Goal: Task Accomplishment & Management: Manage account settings

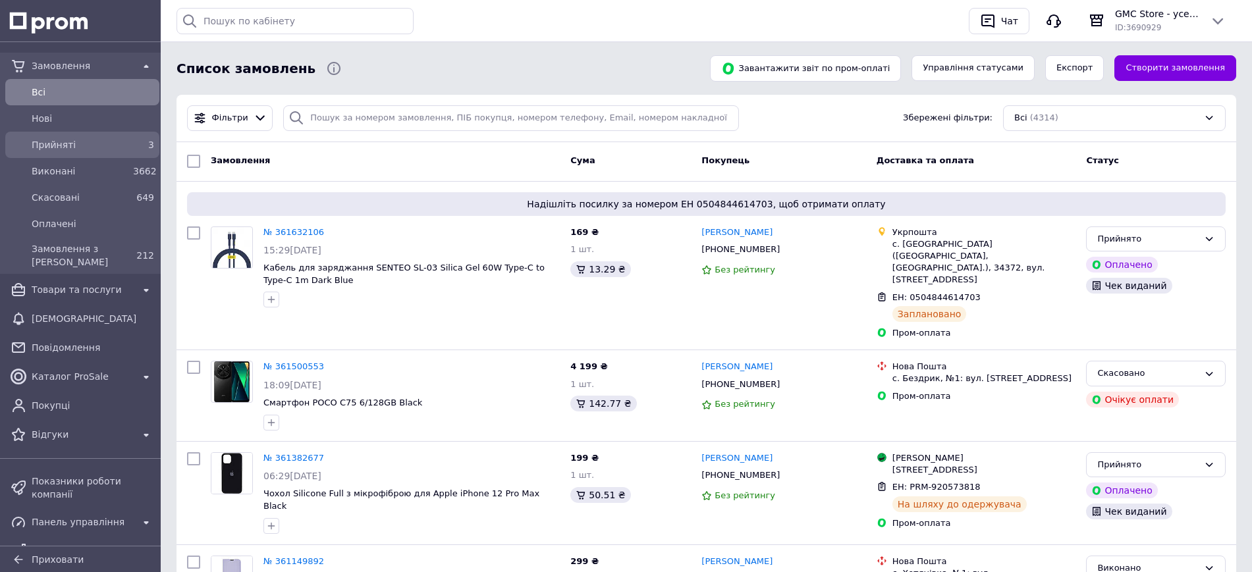
click at [109, 136] on div "Прийняті" at bounding box center [79, 145] width 101 height 18
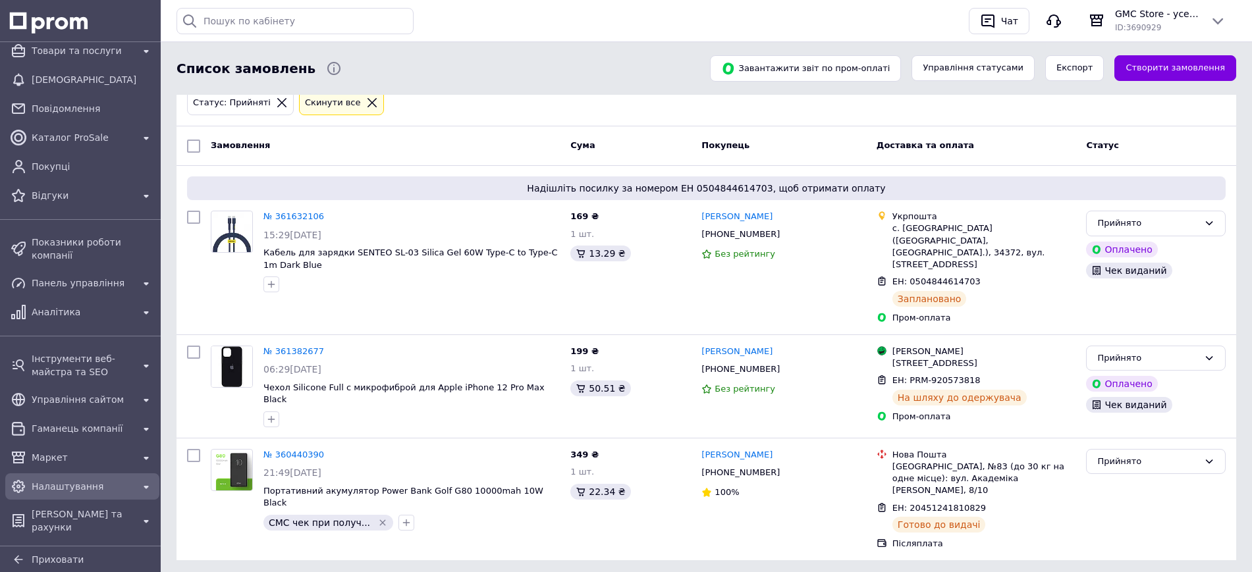
scroll to position [331, 0]
click at [72, 306] on span "Аналітика" at bounding box center [82, 312] width 101 height 13
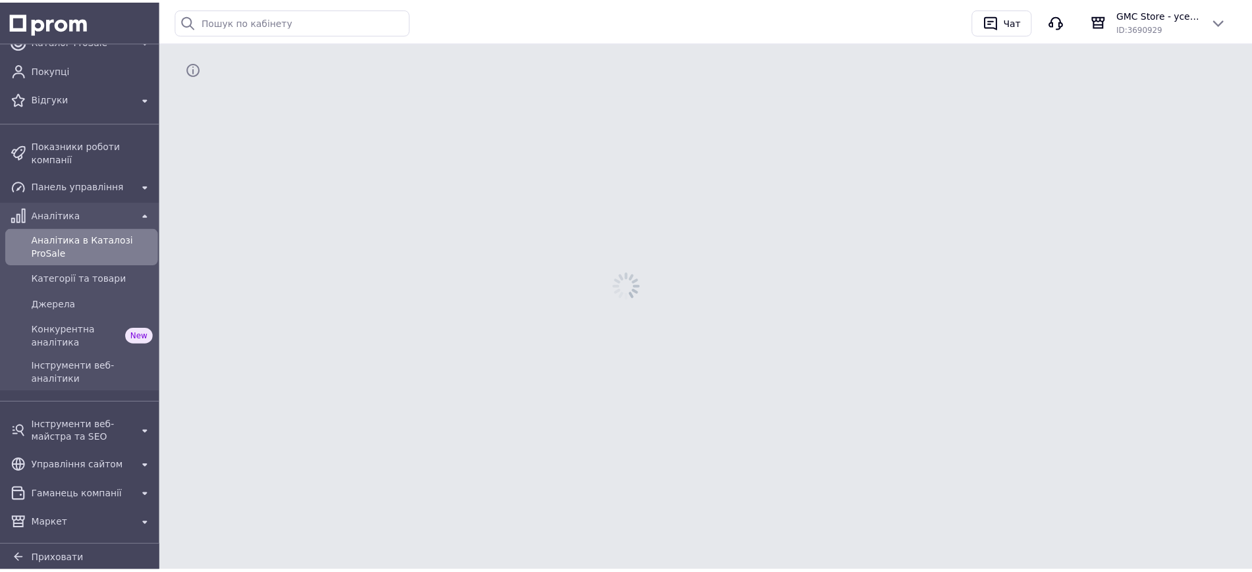
scroll to position [126, 0]
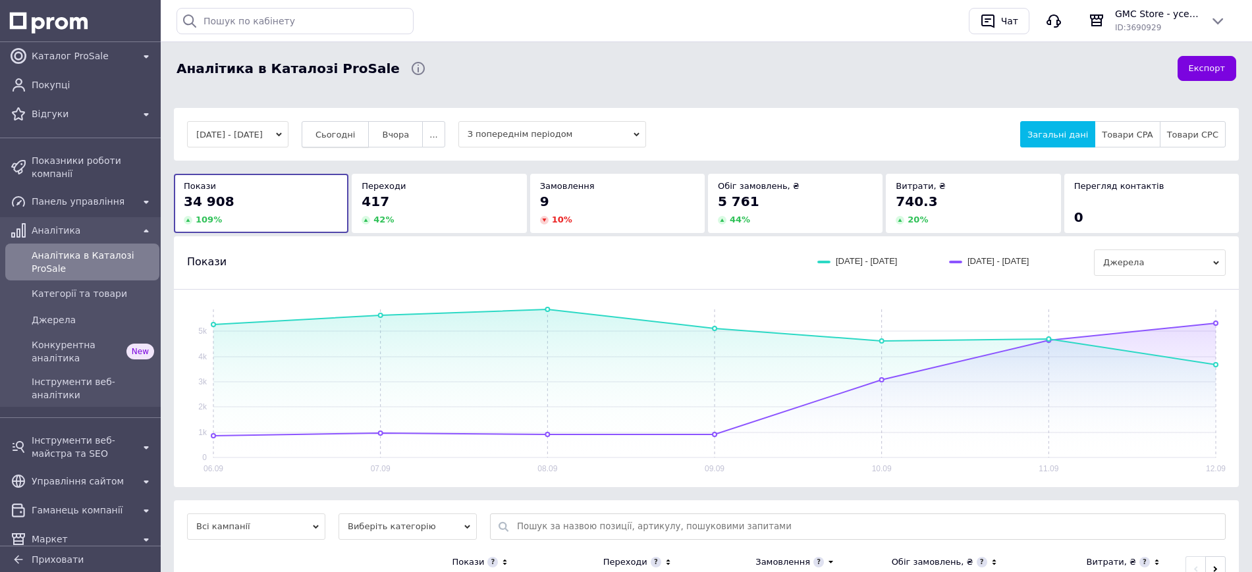
click at [343, 132] on span "Сьогодні" at bounding box center [336, 135] width 40 height 10
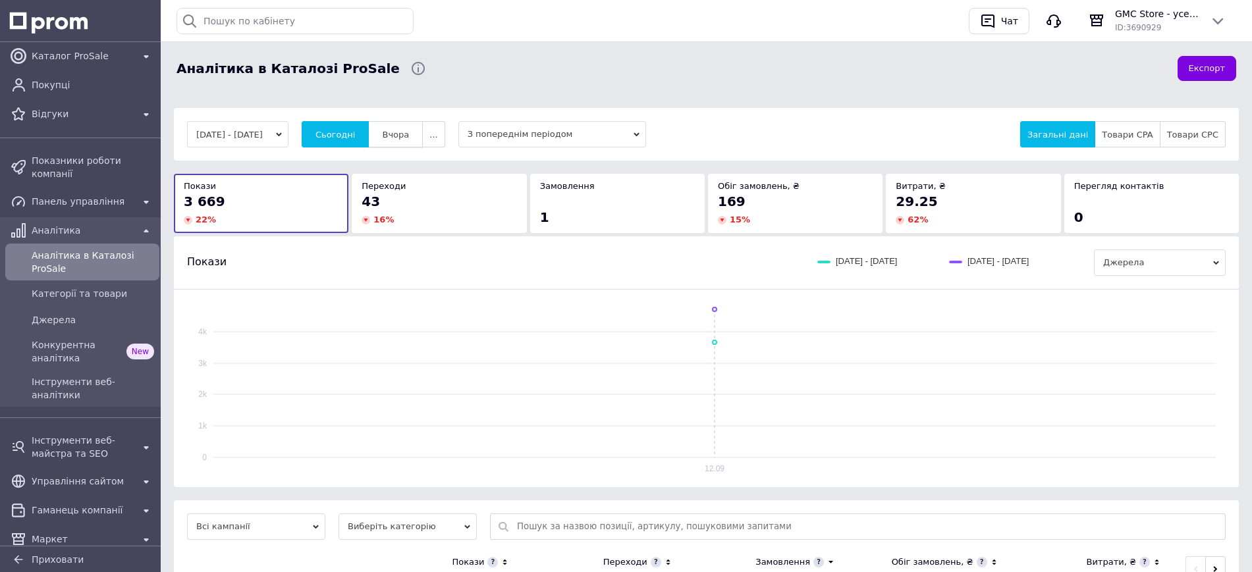
click at [418, 140] on button "Вчора" at bounding box center [395, 134] width 55 height 26
click at [346, 134] on span "Сьогодні" at bounding box center [336, 135] width 40 height 10
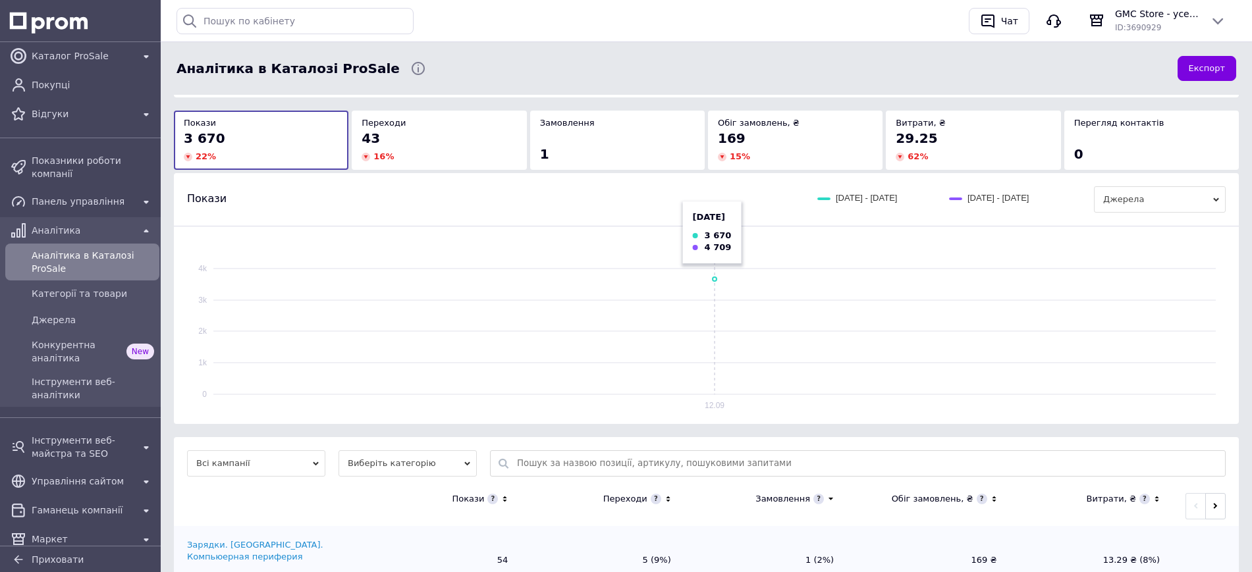
scroll to position [354, 0]
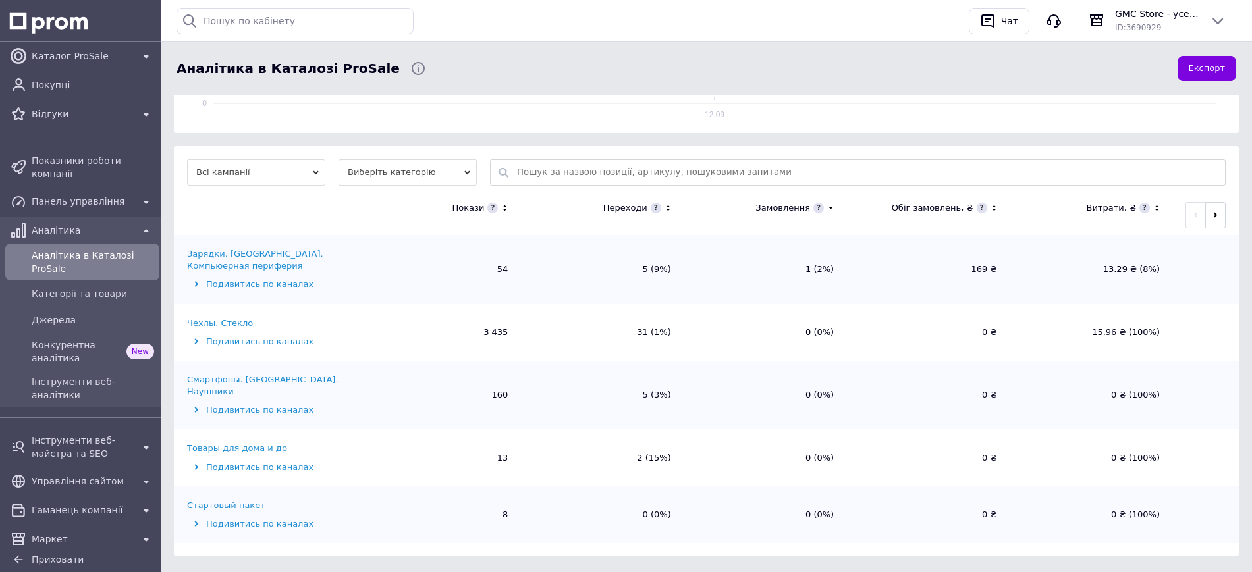
click at [671, 206] on icon at bounding box center [668, 208] width 9 height 11
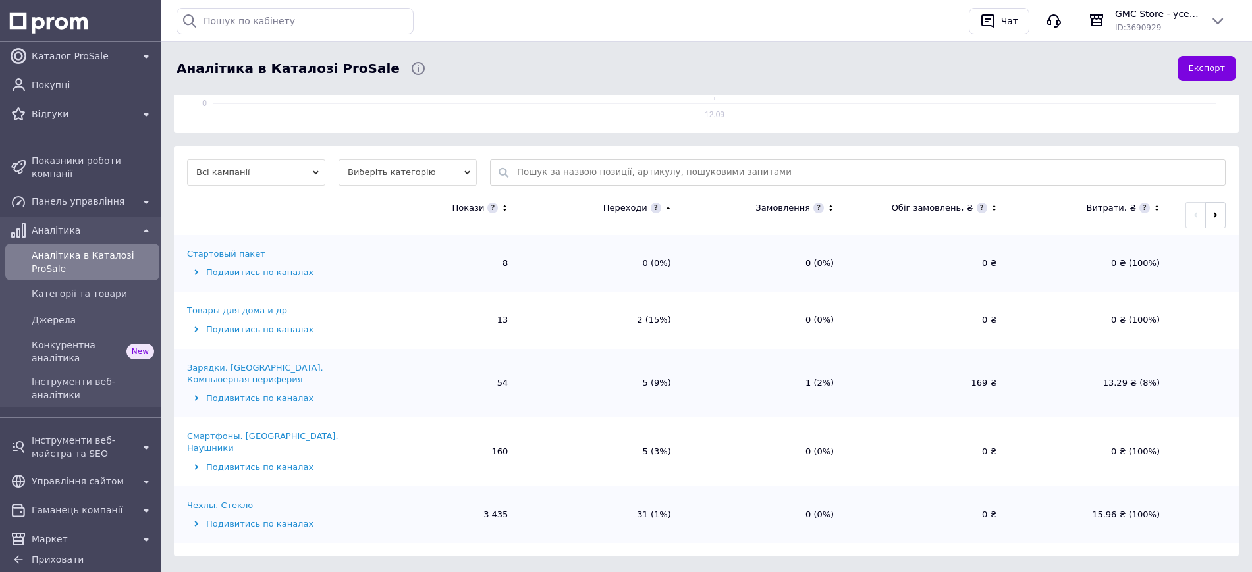
click at [671, 206] on icon at bounding box center [668, 208] width 9 height 11
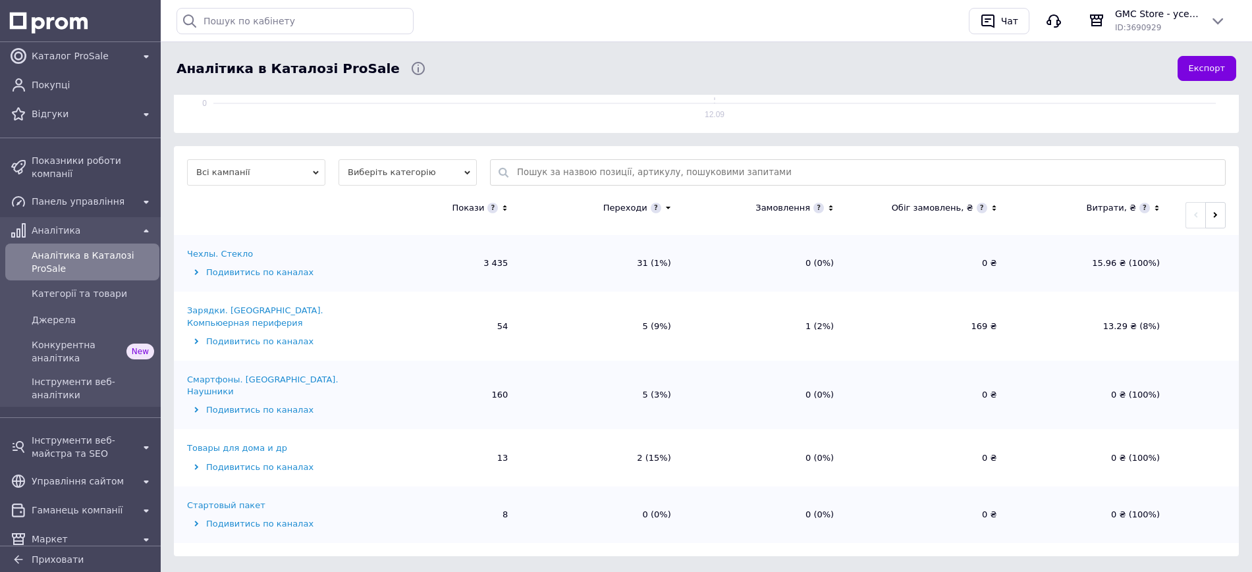
click at [258, 443] on div "Товары для дома и др" at bounding box center [237, 449] width 100 height 12
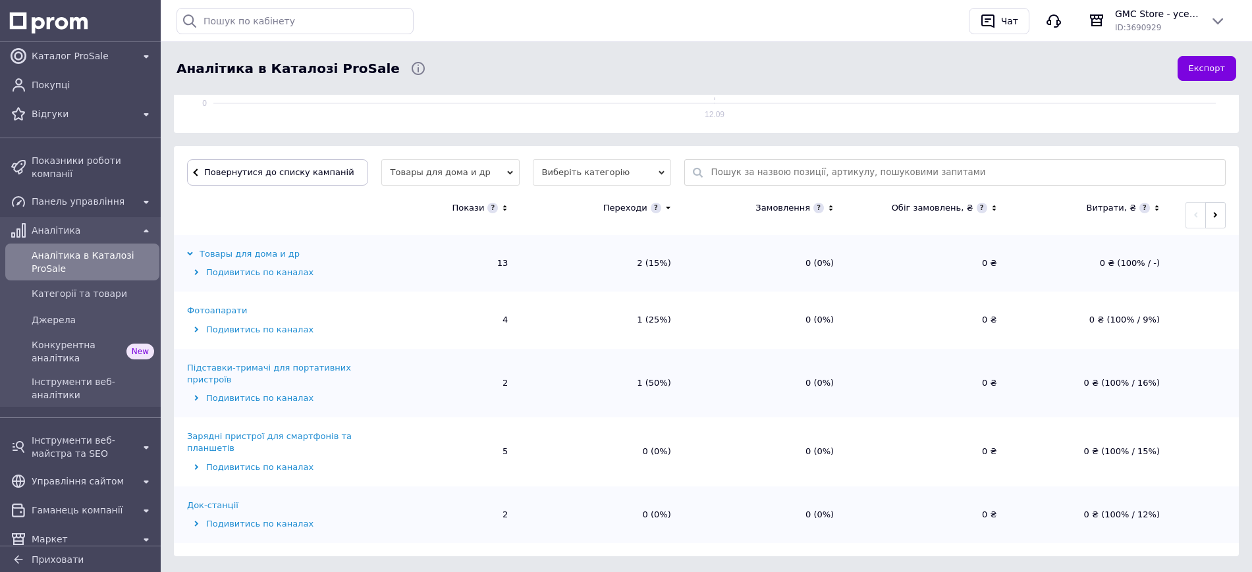
click at [219, 314] on div "Фотоапарати" at bounding box center [217, 311] width 60 height 12
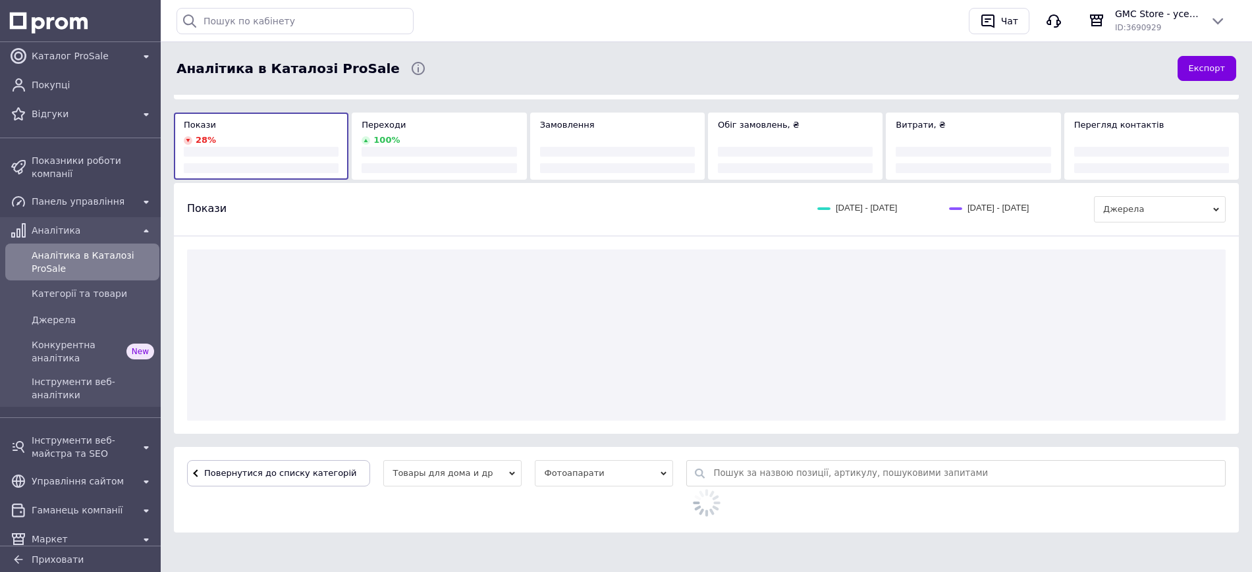
scroll to position [207, 0]
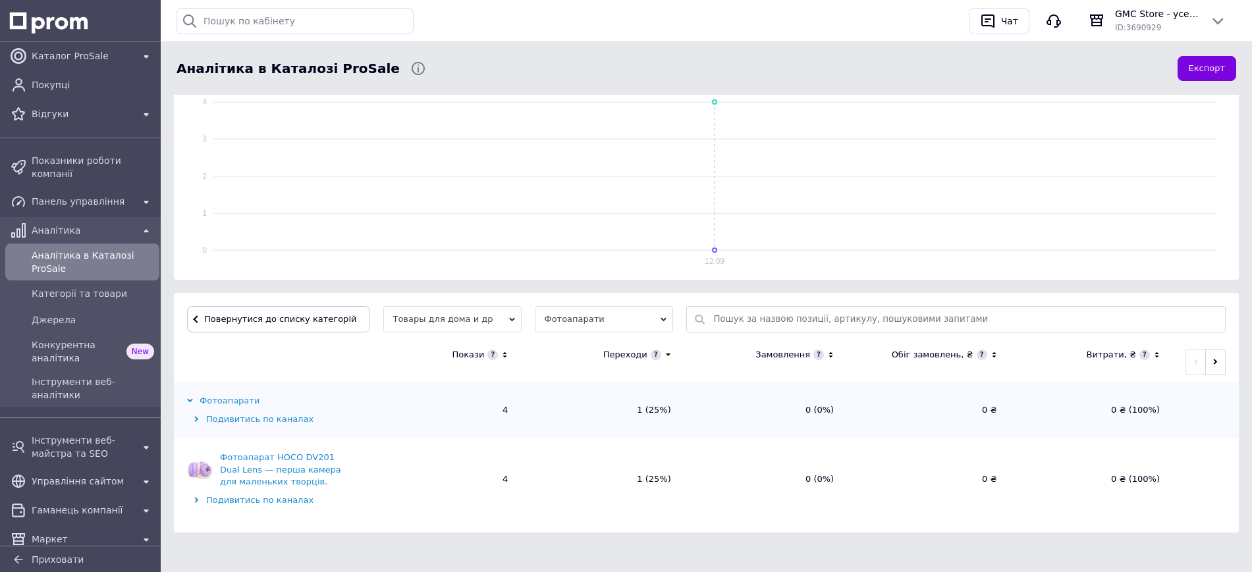
click at [219, 314] on span "Повернутися до списку категорій" at bounding box center [278, 319] width 155 height 10
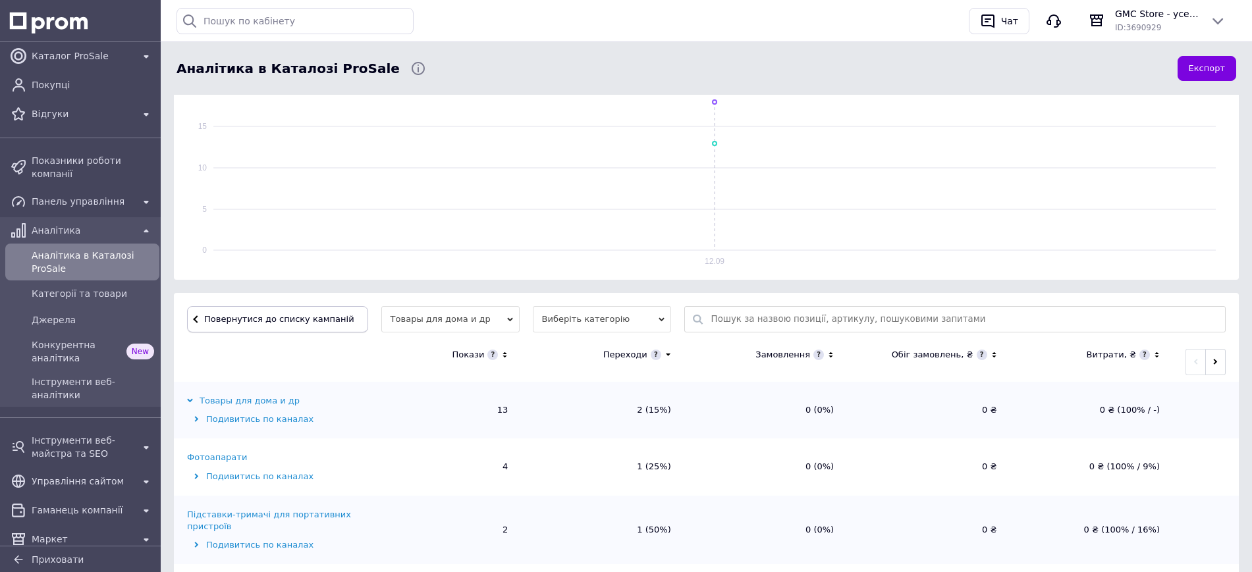
click at [234, 321] on span "Повернутися до списку кампаній" at bounding box center [279, 319] width 150 height 10
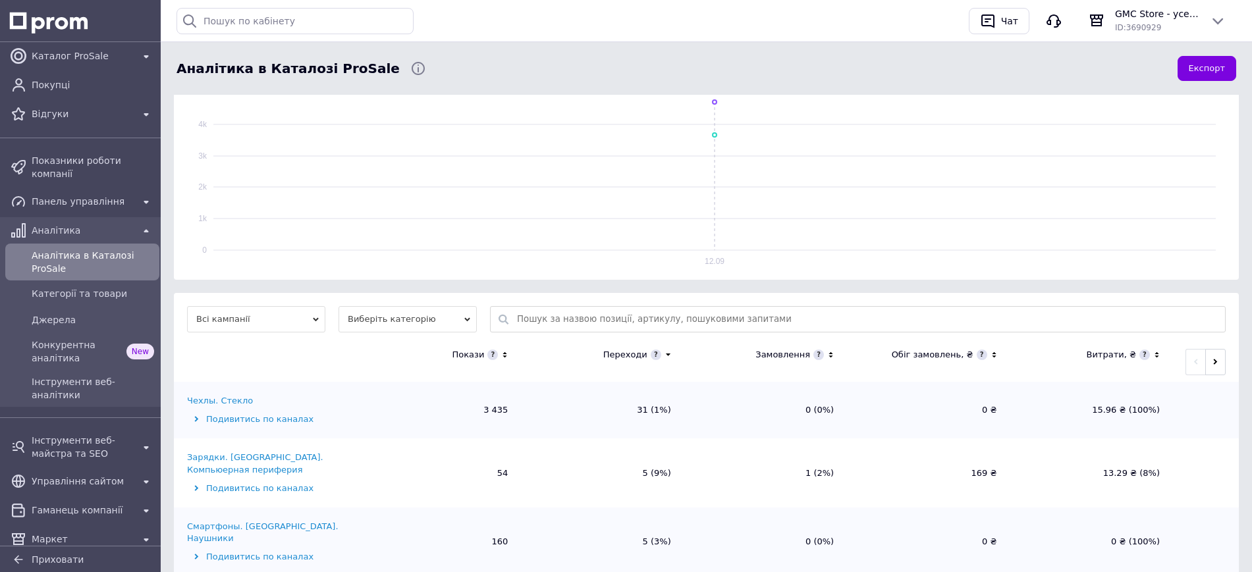
click at [234, 452] on div "Зарядки. [GEOGRAPHIC_DATA]. Компьюерная периферия" at bounding box center [271, 464] width 168 height 24
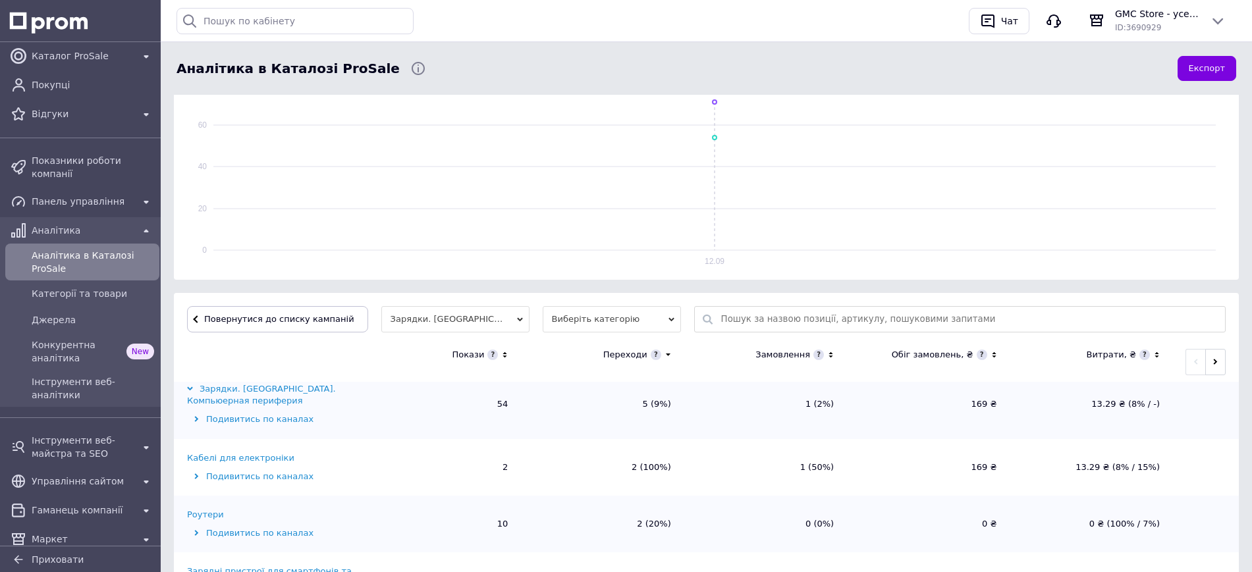
scroll to position [14, 0]
click at [223, 512] on div "Роутери" at bounding box center [271, 513] width 168 height 12
click at [204, 517] on div "Роутери" at bounding box center [205, 513] width 37 height 12
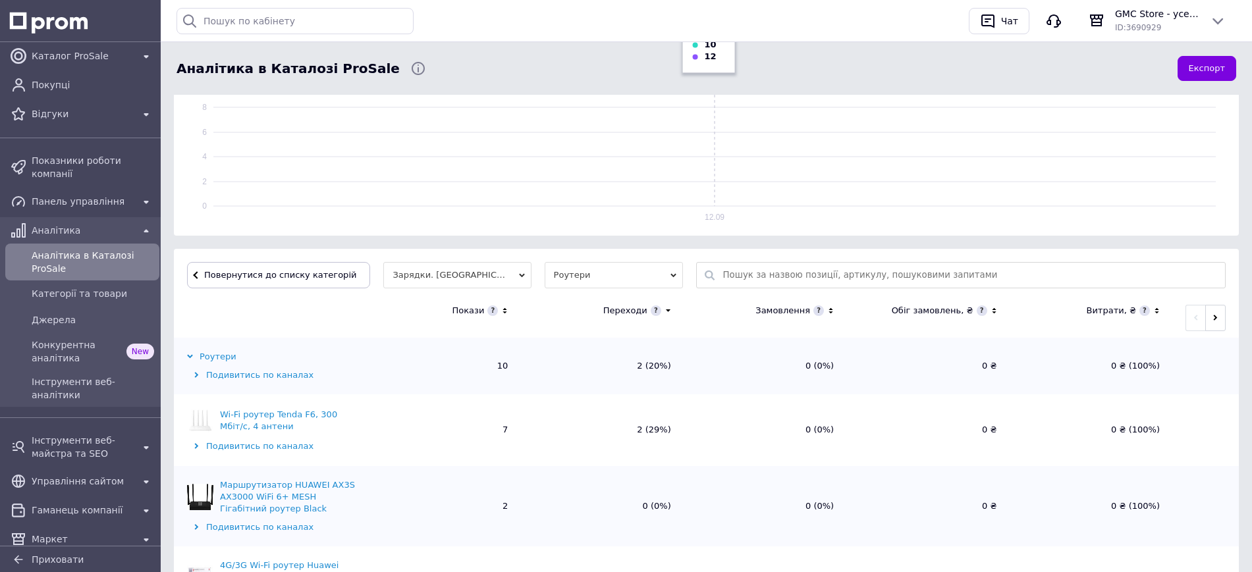
scroll to position [360, 0]
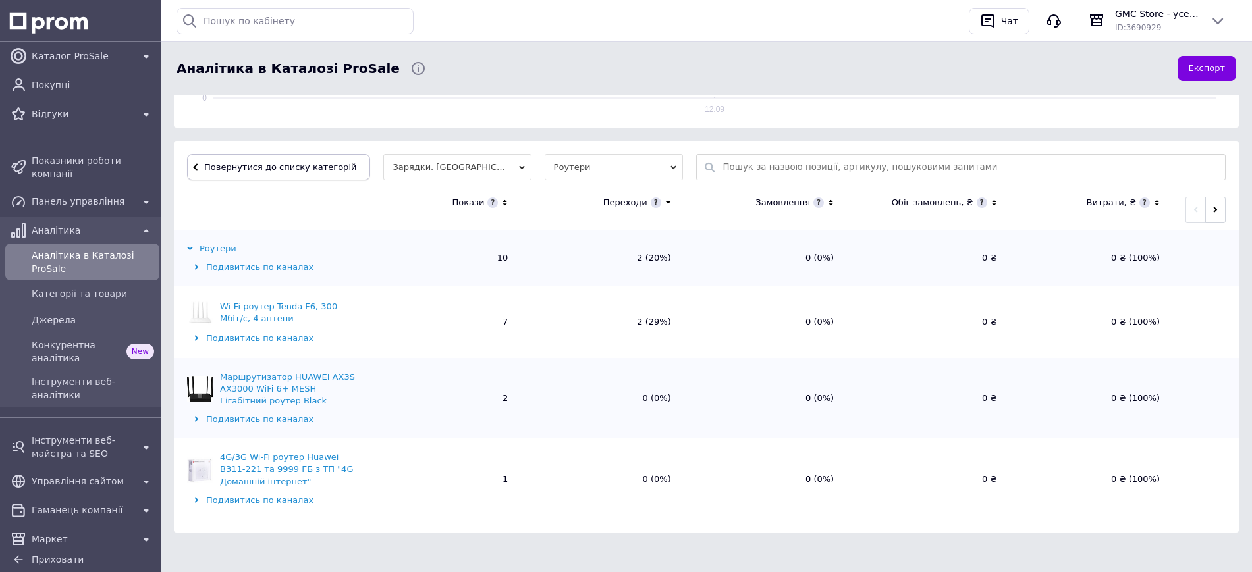
click at [274, 168] on span "Повернутися до списку категорій" at bounding box center [278, 167] width 155 height 10
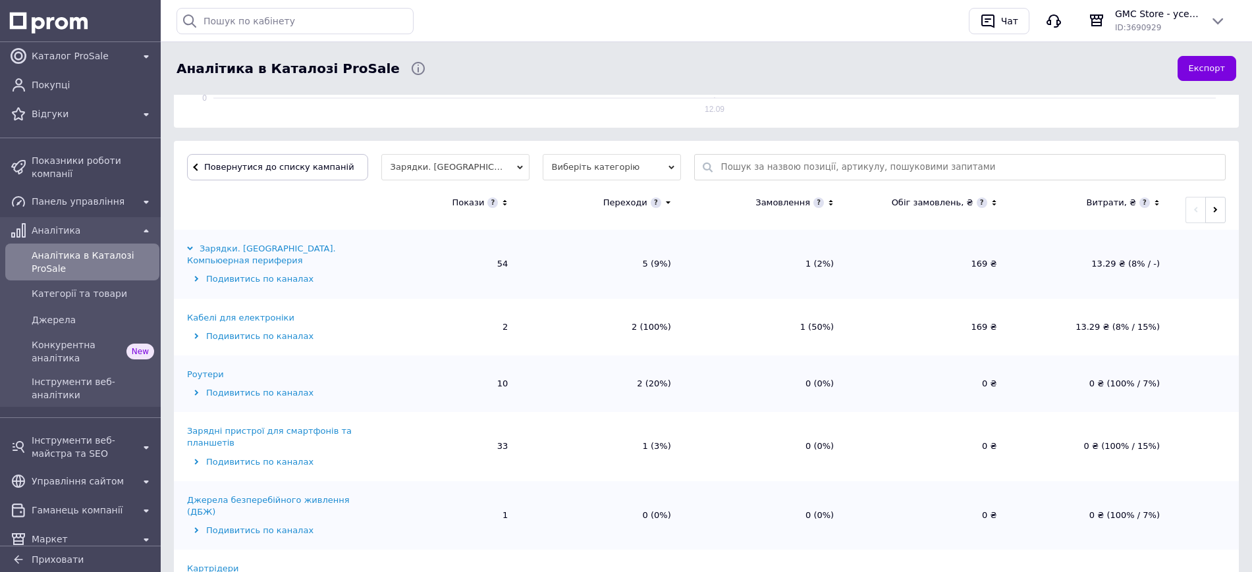
click at [277, 431] on div "Зарядні пристрої для смартфонів та планшетів" at bounding box center [271, 438] width 168 height 24
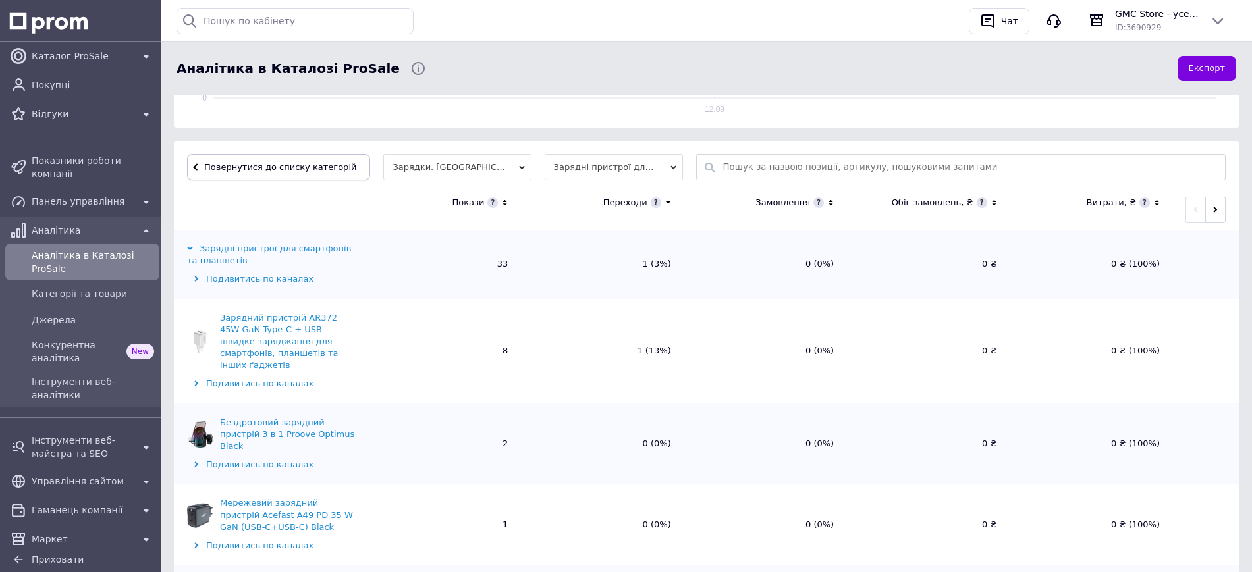
click at [304, 164] on span "Повернутися до списку категорій" at bounding box center [278, 167] width 155 height 10
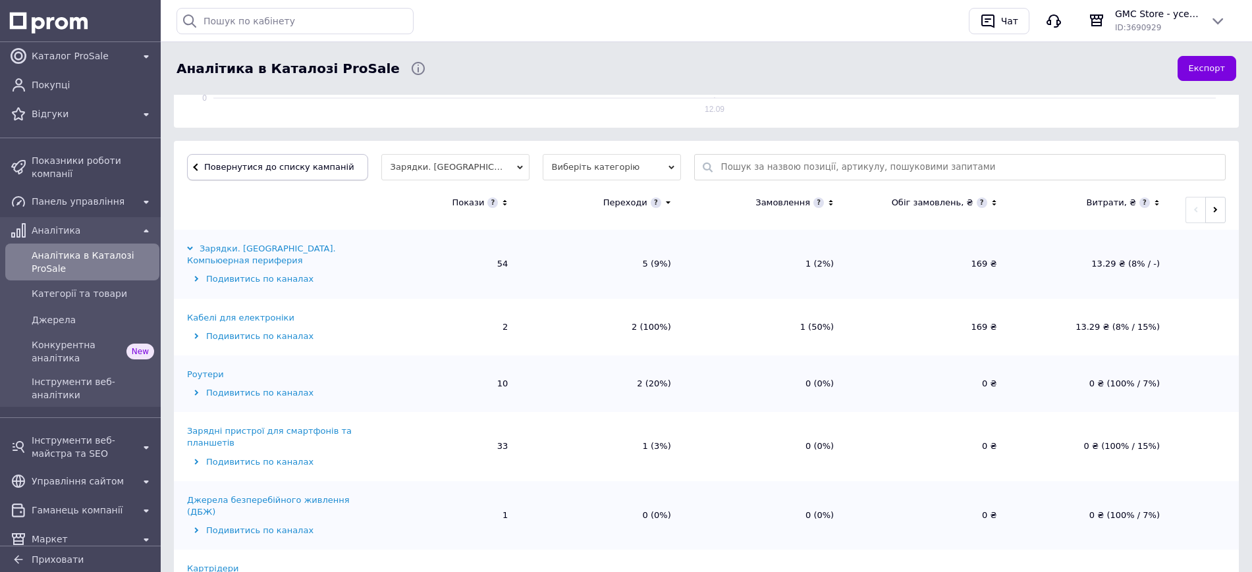
click at [304, 165] on span "Повернутися до списку кампаній" at bounding box center [279, 167] width 150 height 10
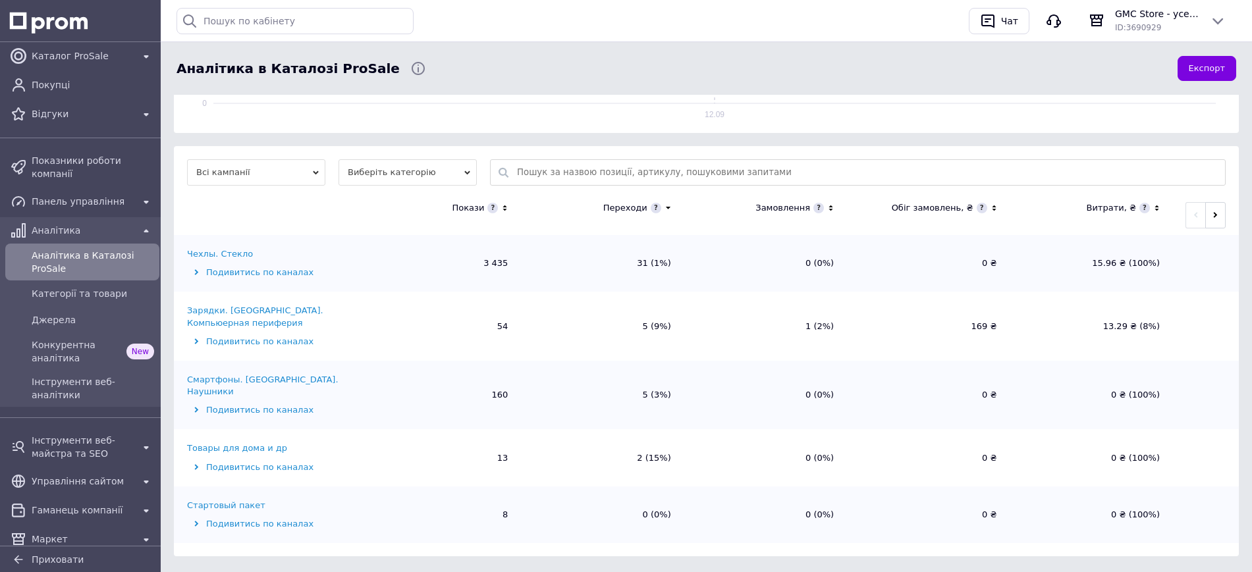
scroll to position [354, 0]
click at [229, 248] on div "Чехлы. Стекло" at bounding box center [220, 254] width 66 height 12
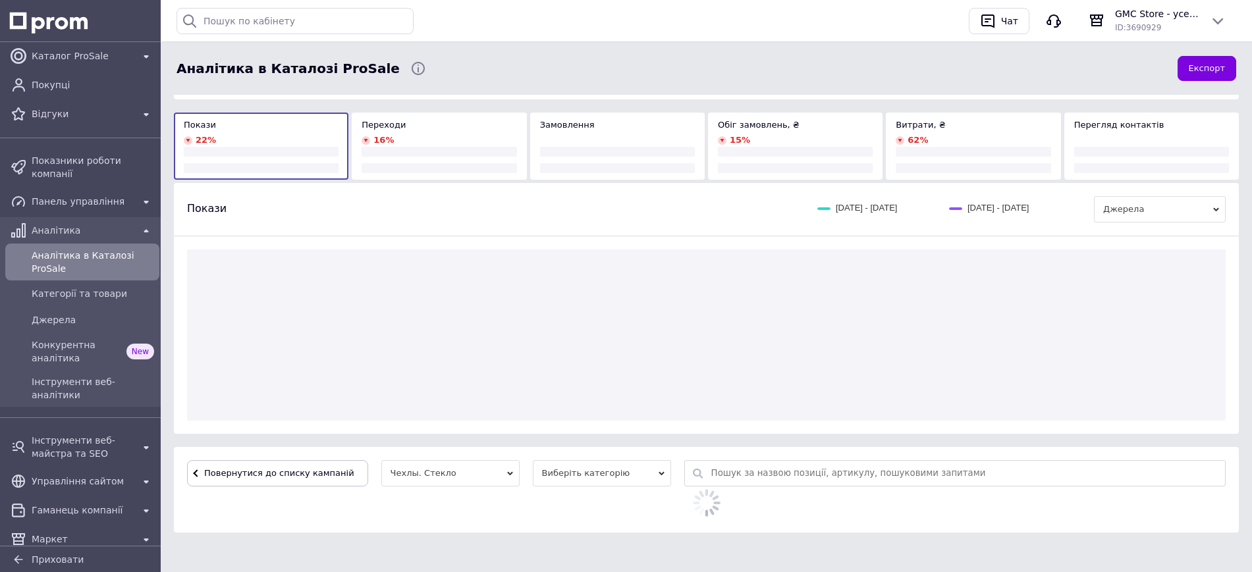
scroll to position [360, 0]
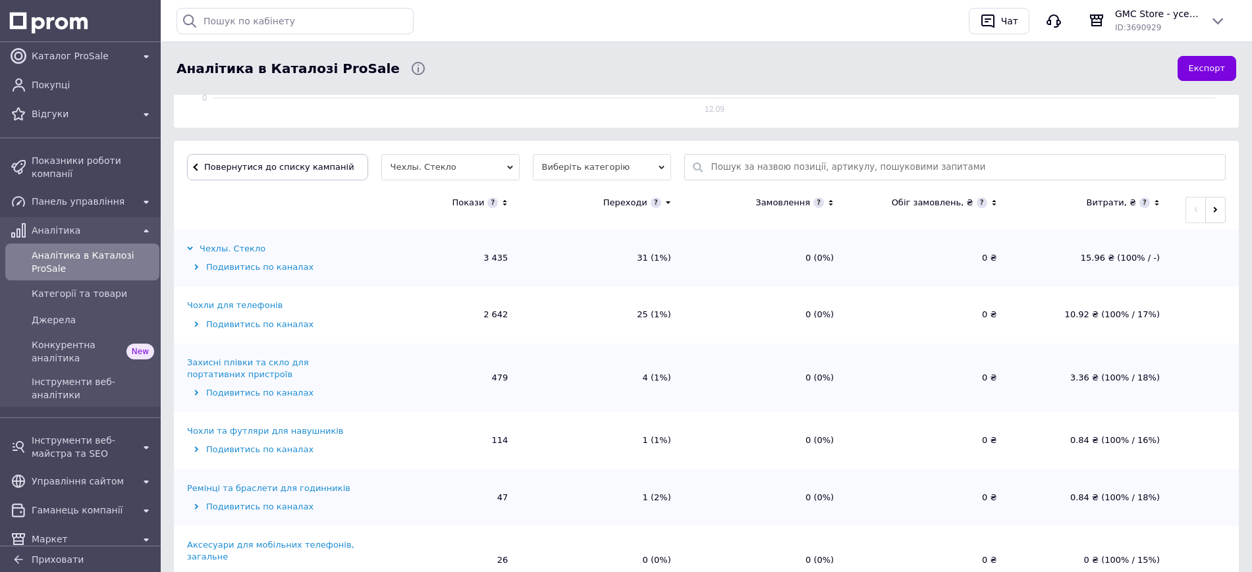
click at [237, 306] on div "Чохли для телефонів" at bounding box center [235, 306] width 96 height 12
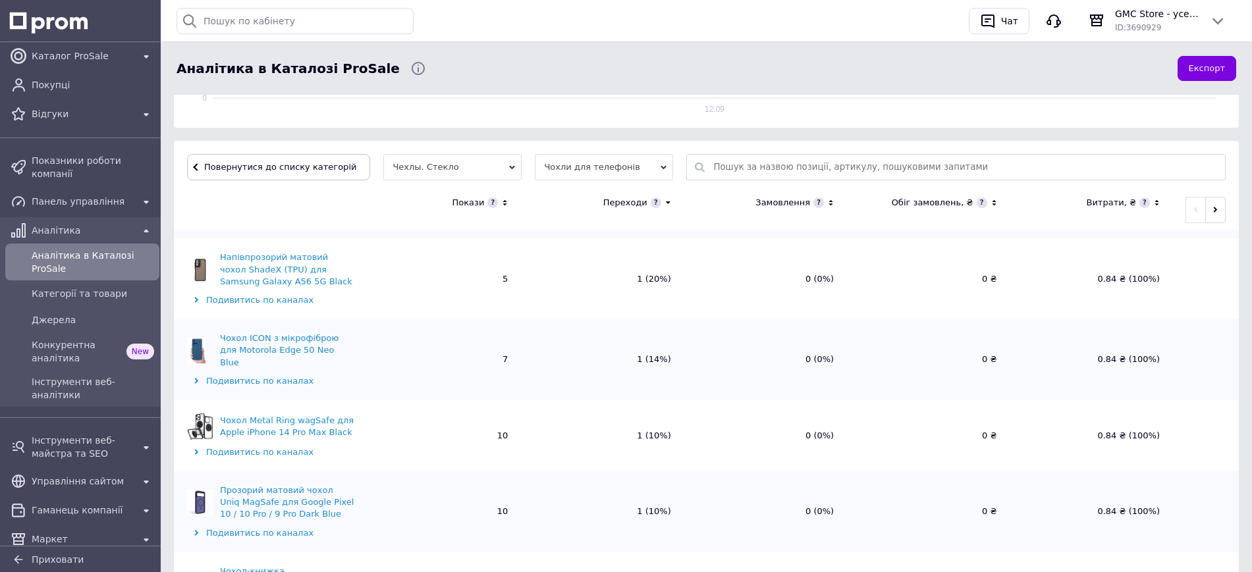
scroll to position [576, 0]
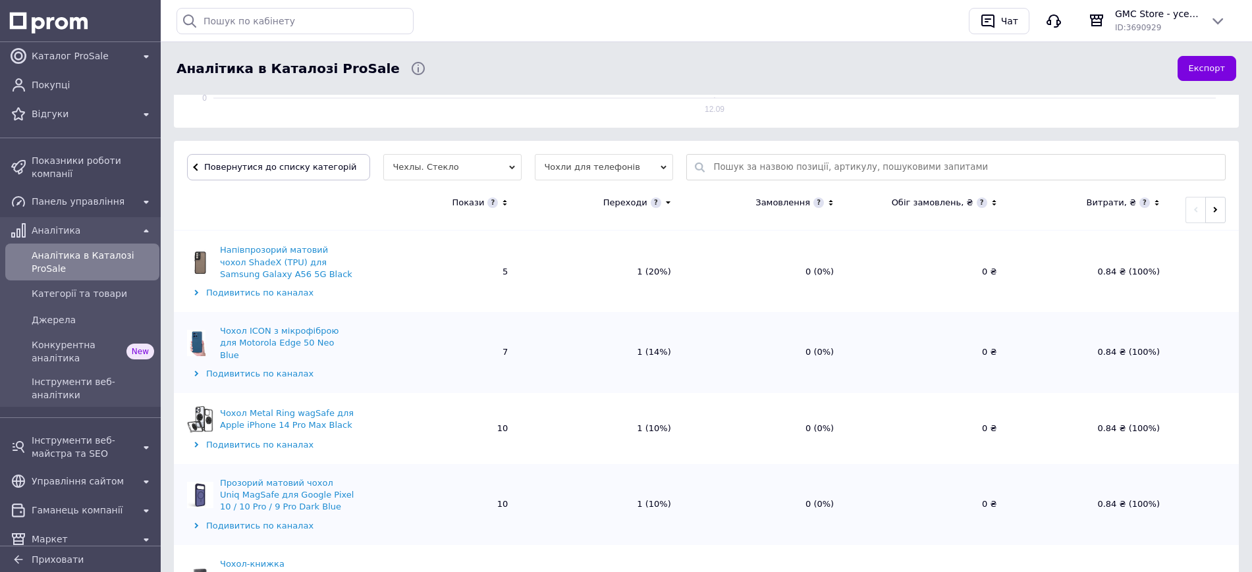
click at [315, 408] on div "Чохол Metal Ring wagSafe для Apple iPhone 14 Pro Max Black" at bounding box center [287, 420] width 135 height 24
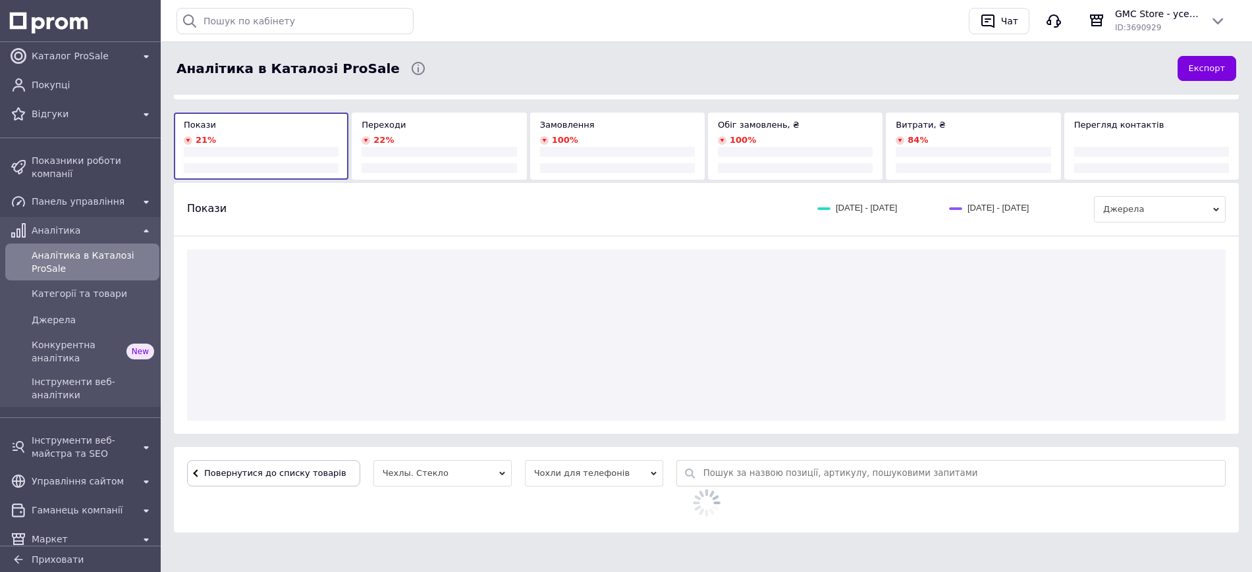
scroll to position [212, 0]
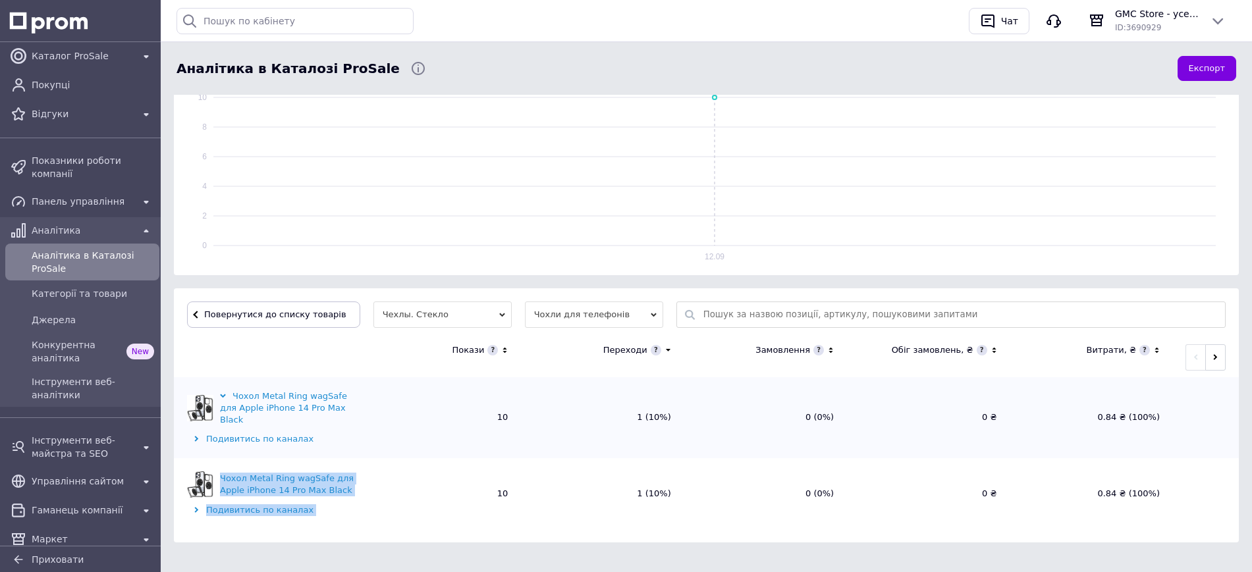
drag, startPoint x: 362, startPoint y: 478, endPoint x: 221, endPoint y: 468, distance: 141.4
click at [221, 468] on tr "Чохол Metal Ring wagSafe для Apple iPhone 14 Pro Max Black Подивитись по канала…" at bounding box center [706, 493] width 1065 height 71
copy td "Чохол Metal Ring wagSafe для Apple iPhone 14 Pro Max Black Подивитись по каналах"
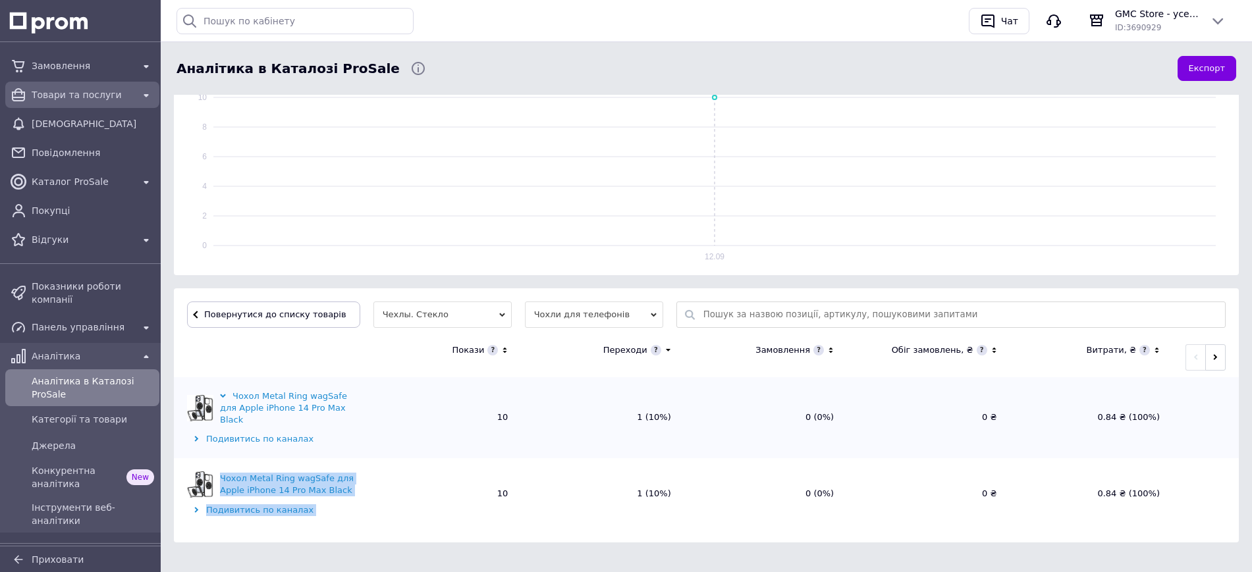
click at [70, 91] on span "Товари та послуги" at bounding box center [82, 94] width 101 height 13
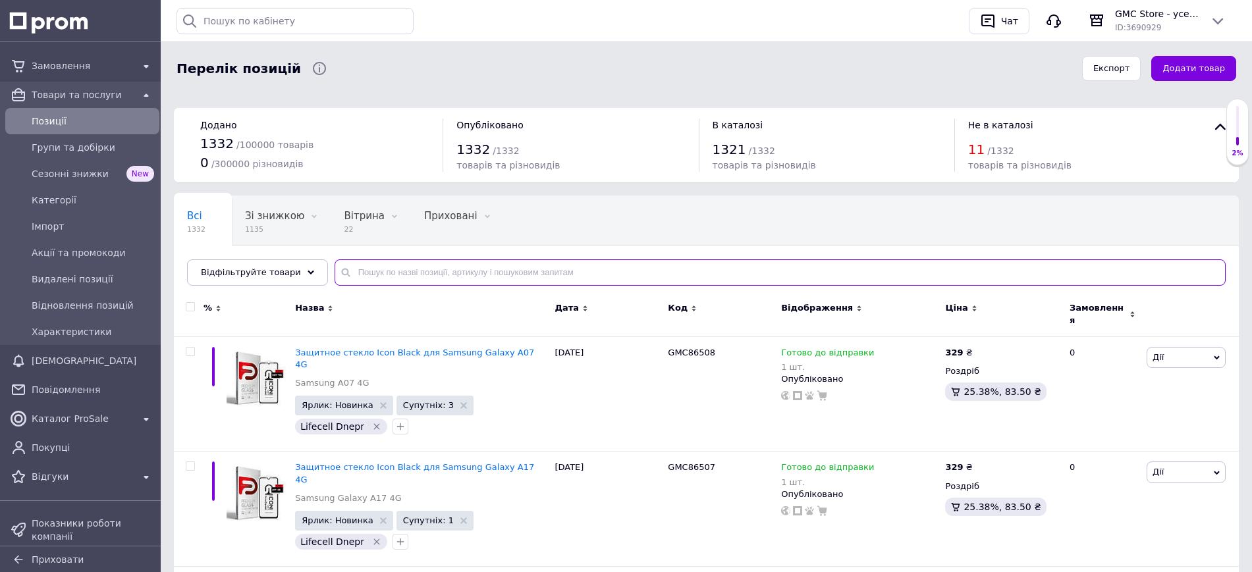
click at [371, 282] on input "text" at bounding box center [780, 273] width 891 height 26
paste input "Чохол Metal Ring wagSafe для Apple iPhone 14 Pro Max Black Подивитись по каналах"
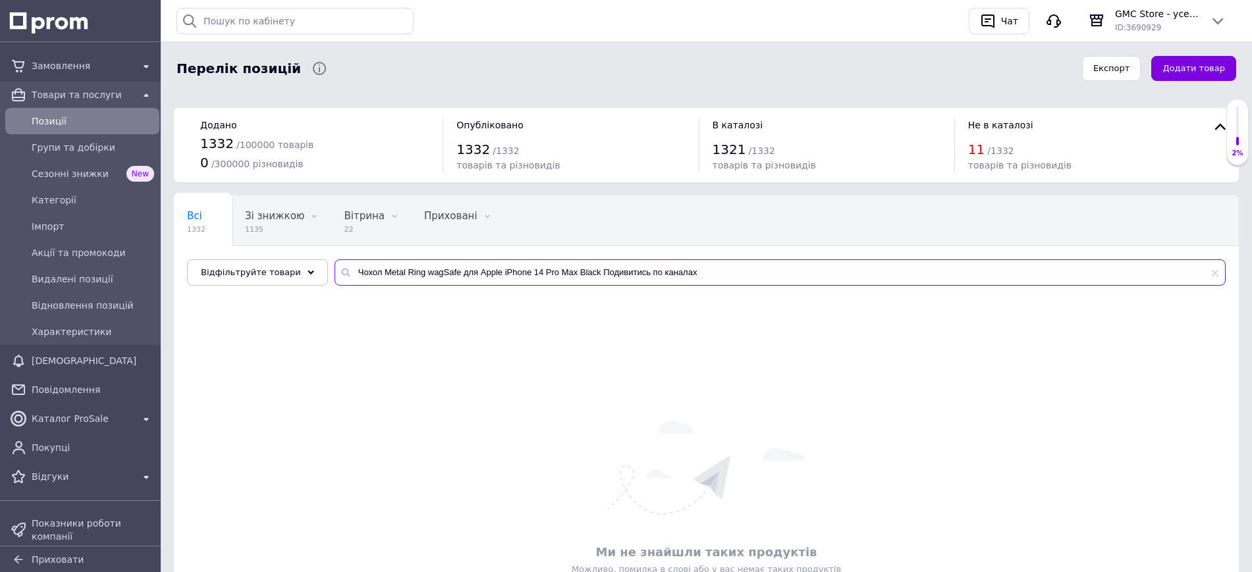
drag, startPoint x: 584, startPoint y: 283, endPoint x: 833, endPoint y: 259, distance: 250.8
click at [781, 286] on input "Чохол Metal Ring wagSafe для Apple iPhone 14 Pro Max Black Подивитись по каналах" at bounding box center [780, 273] width 891 height 26
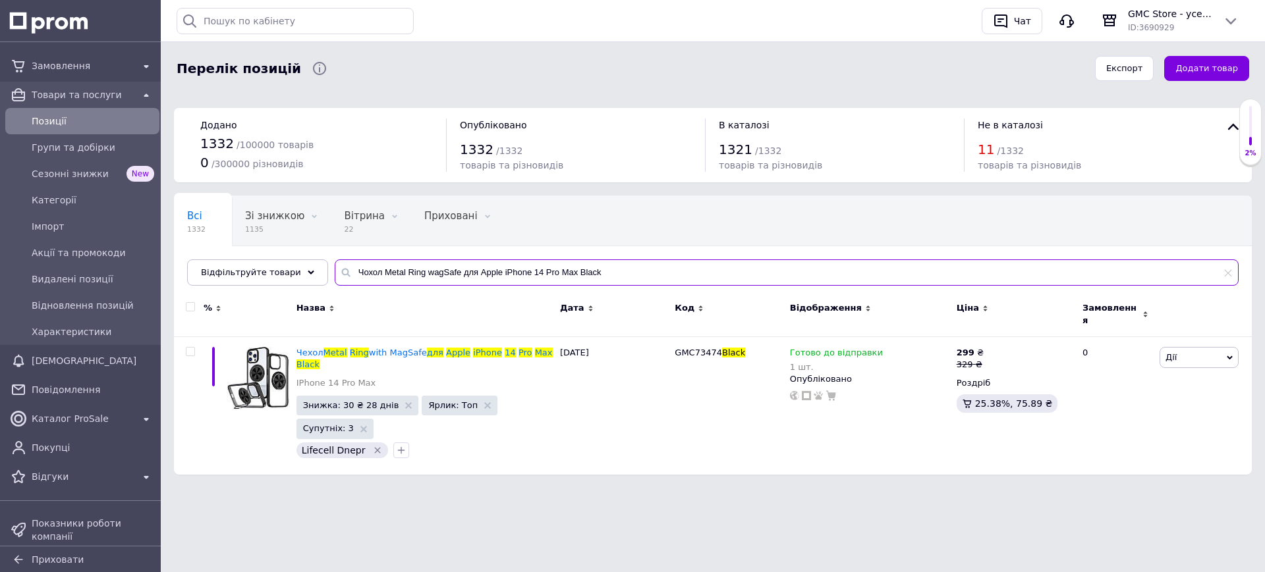
type input "Чохол Metal Ring wagSafe для Apple iPhone 14 Pro Max Black"
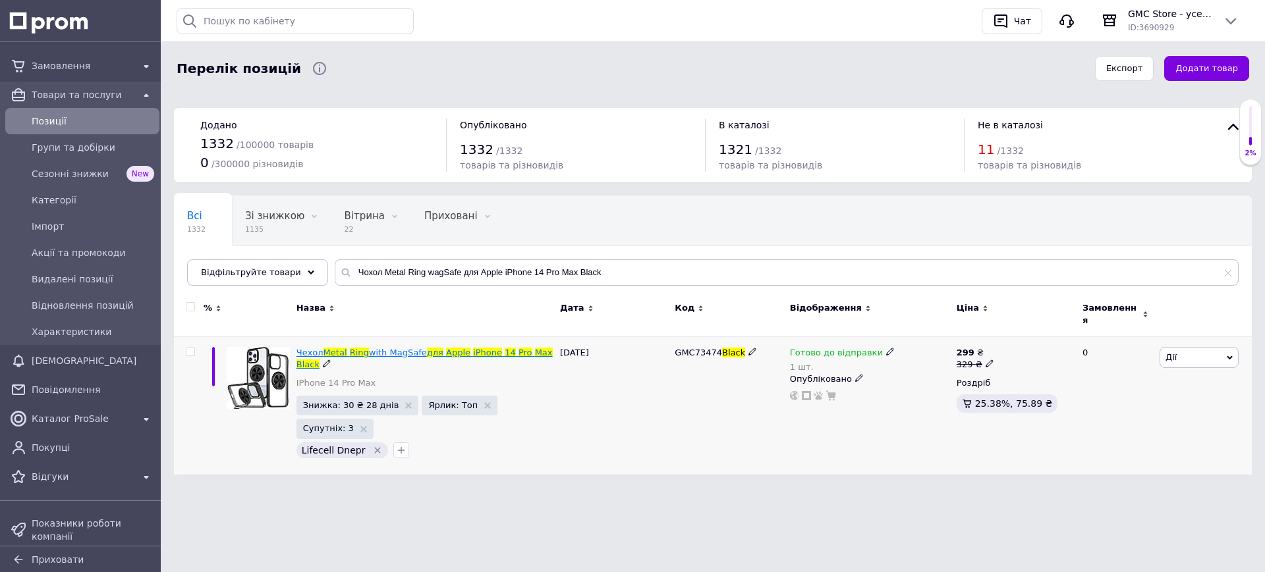
click at [477, 354] on span "iPhone" at bounding box center [487, 353] width 29 height 10
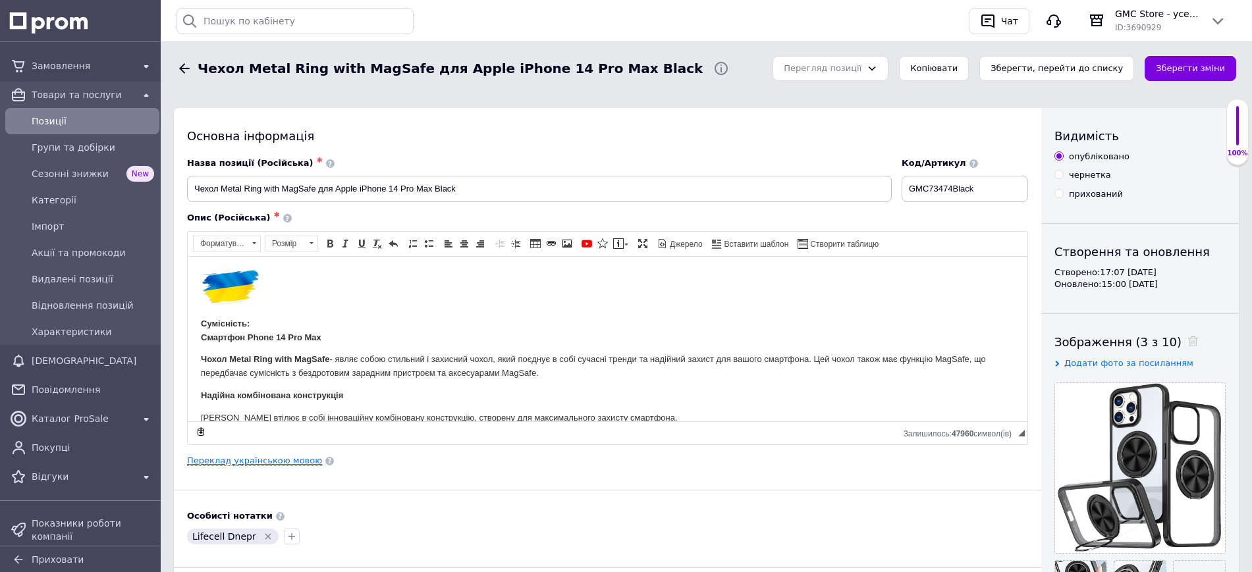
click at [264, 456] on link "Переклад українською мовою" at bounding box center [254, 461] width 135 height 11
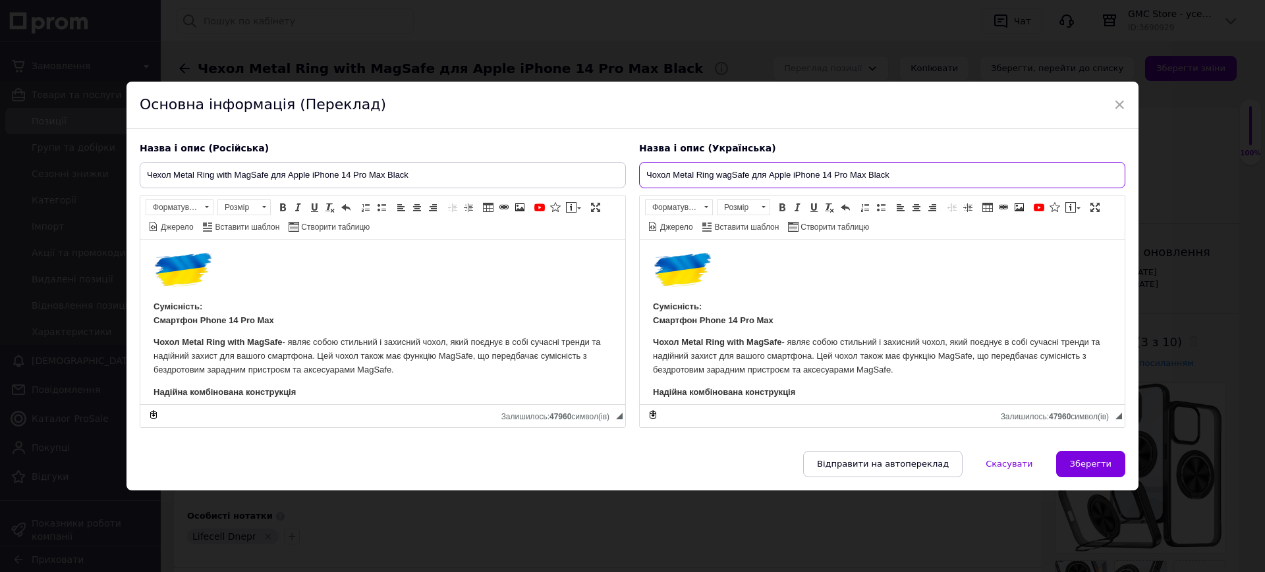
click at [731, 177] on input "Чохол Metal Ring wagSafe для Apple iPhone 14 Pro Max Black" at bounding box center [882, 175] width 486 height 26
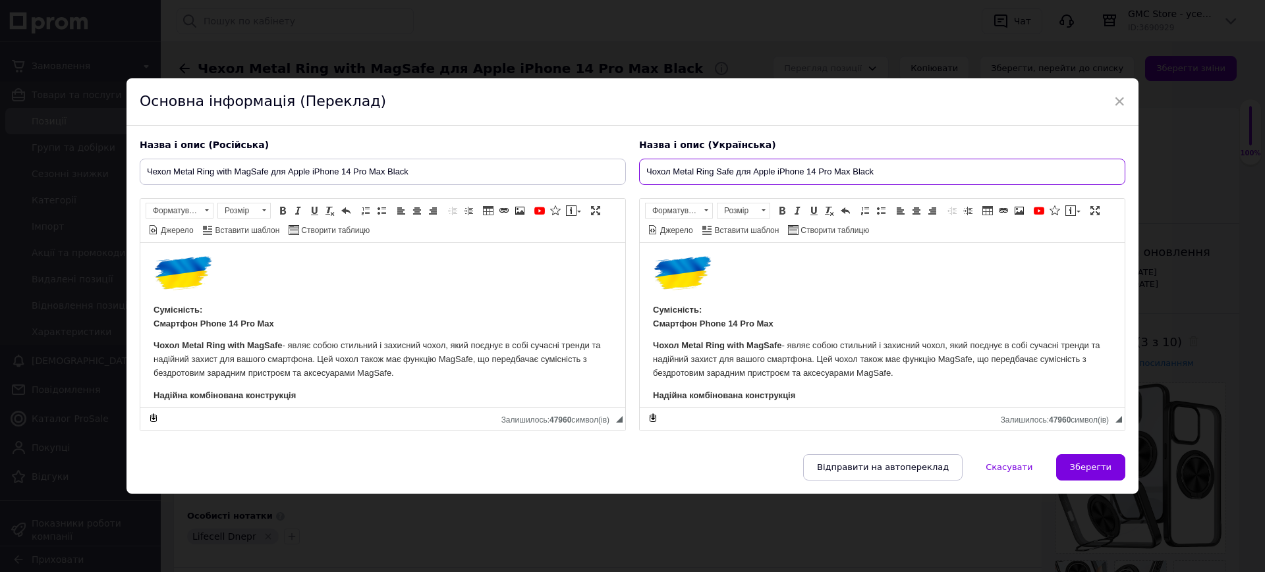
click at [717, 171] on input "Чохол Metal Ring Safe для Apple iPhone 14 Pro Max Black" at bounding box center [882, 172] width 486 height 26
type input "Чохол Metal Ring MagSafe для Apple iPhone 14 Pro Max Black"
click at [1080, 478] on button "Зберегти" at bounding box center [1090, 467] width 69 height 26
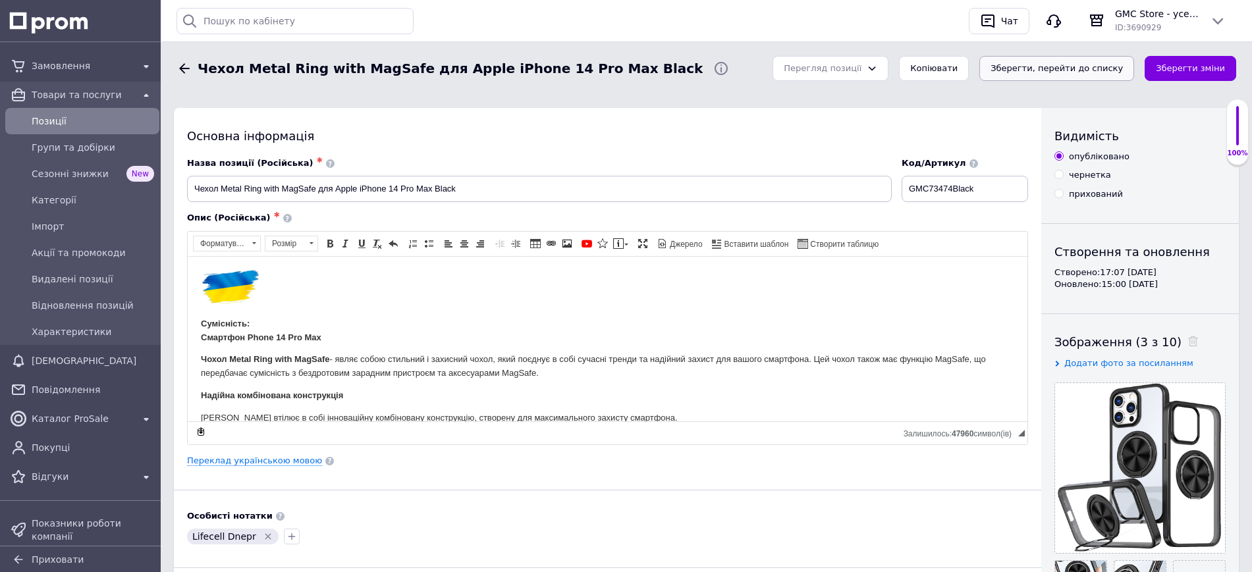
click at [1089, 68] on button "Зберегти, перейти до списку" at bounding box center [1056, 69] width 155 height 26
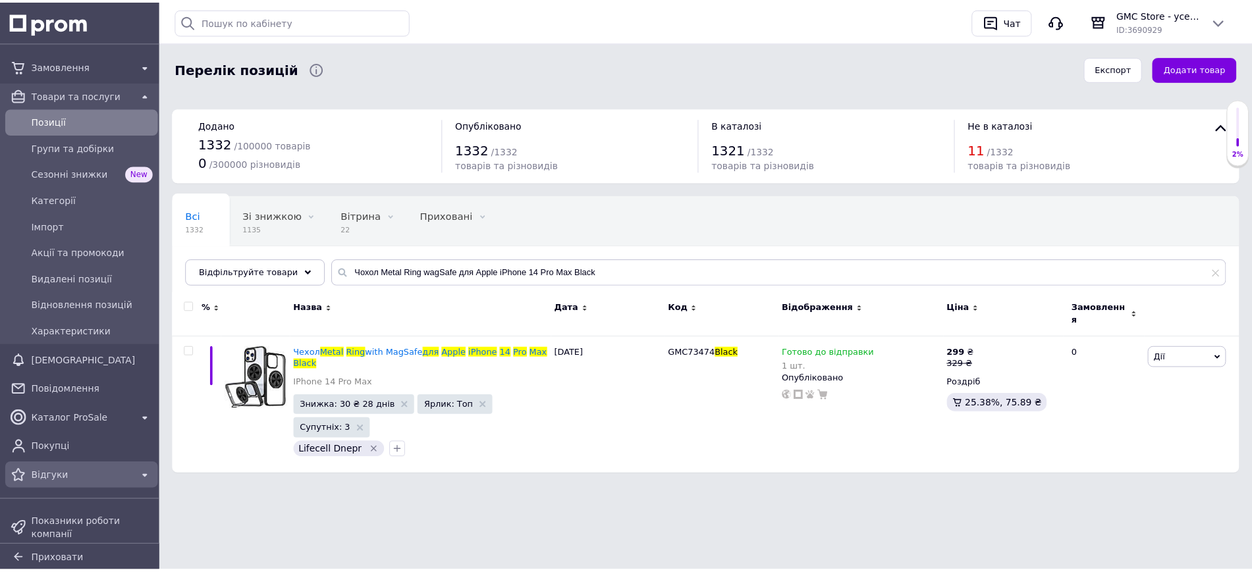
scroll to position [165, 0]
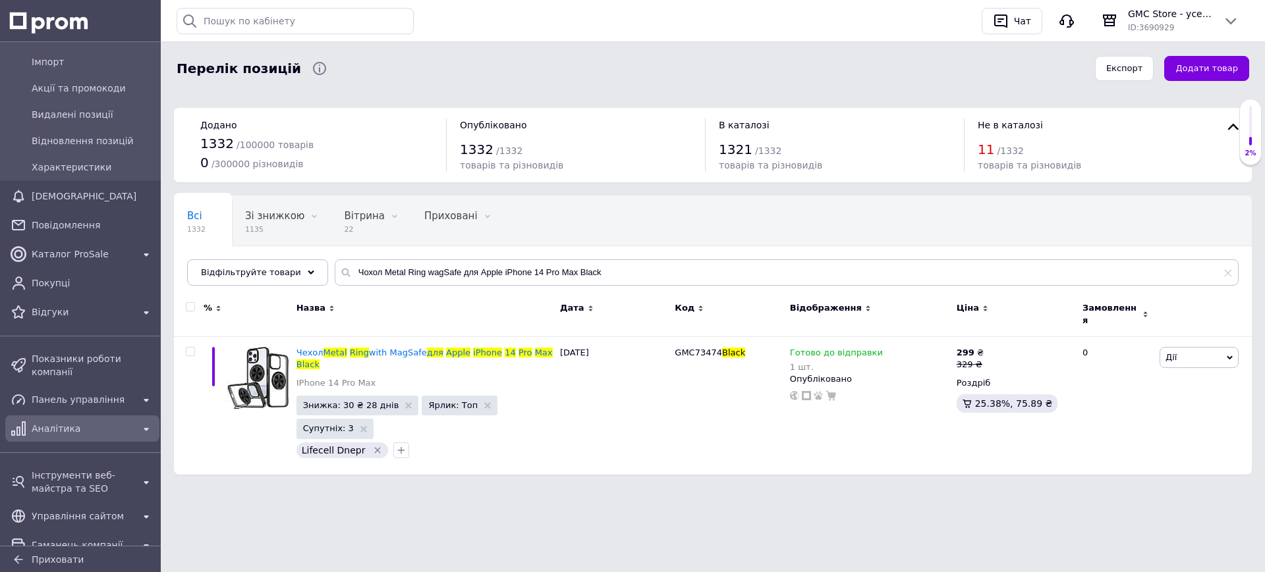
click at [64, 435] on span "Аналітика" at bounding box center [82, 428] width 101 height 13
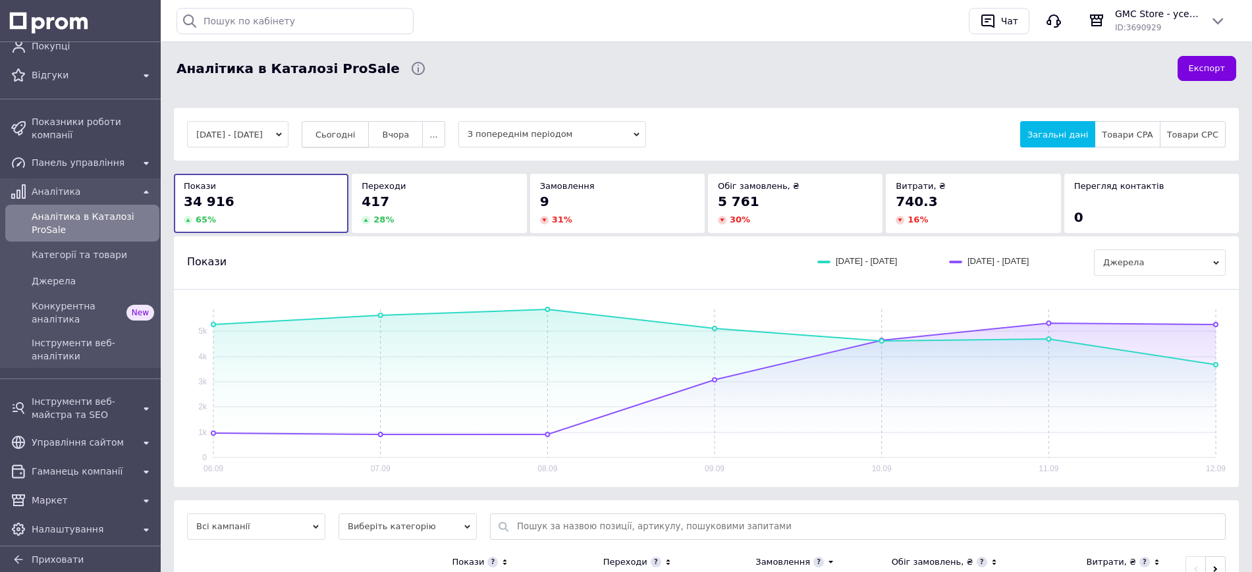
click at [346, 131] on span "Сьогодні" at bounding box center [336, 135] width 40 height 10
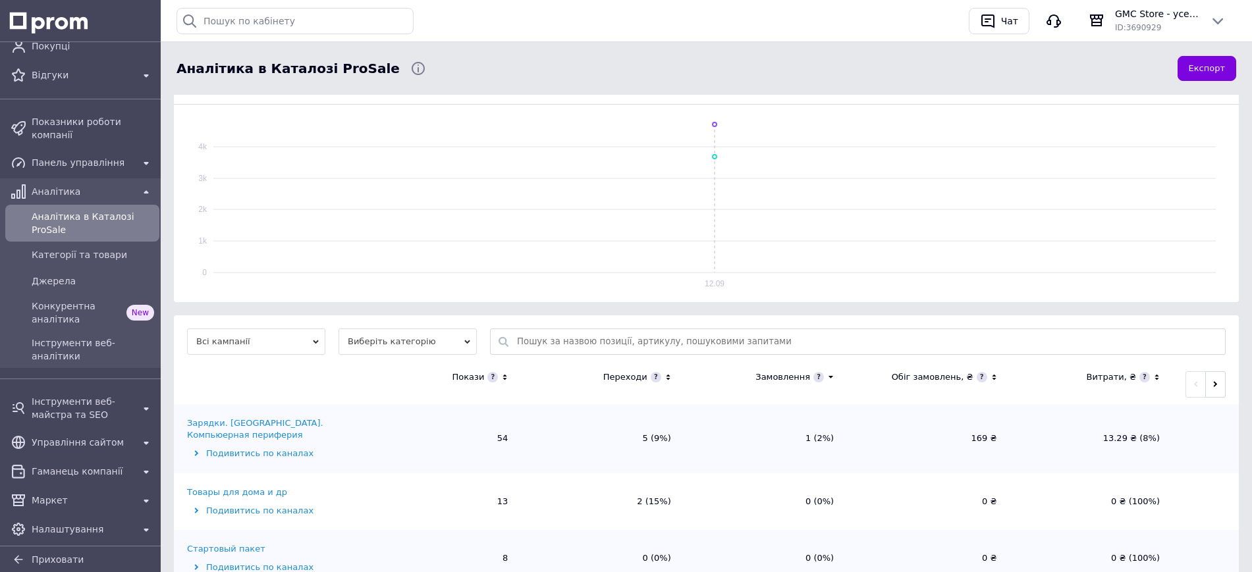
scroll to position [354, 0]
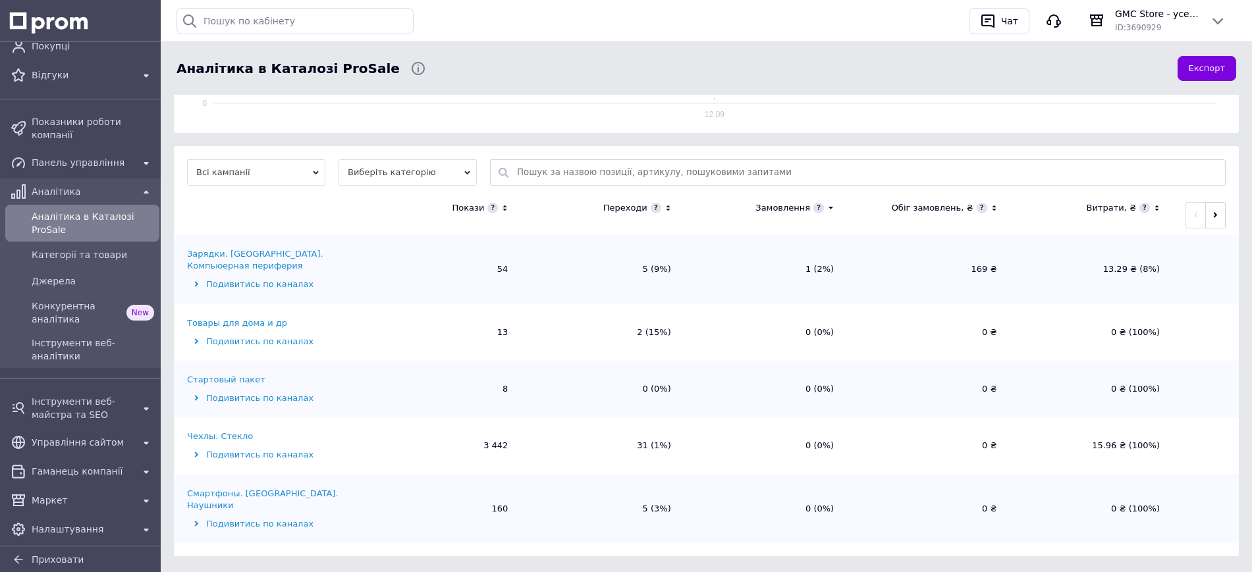
click at [207, 431] on div "Чехлы. Стекло" at bounding box center [220, 437] width 66 height 12
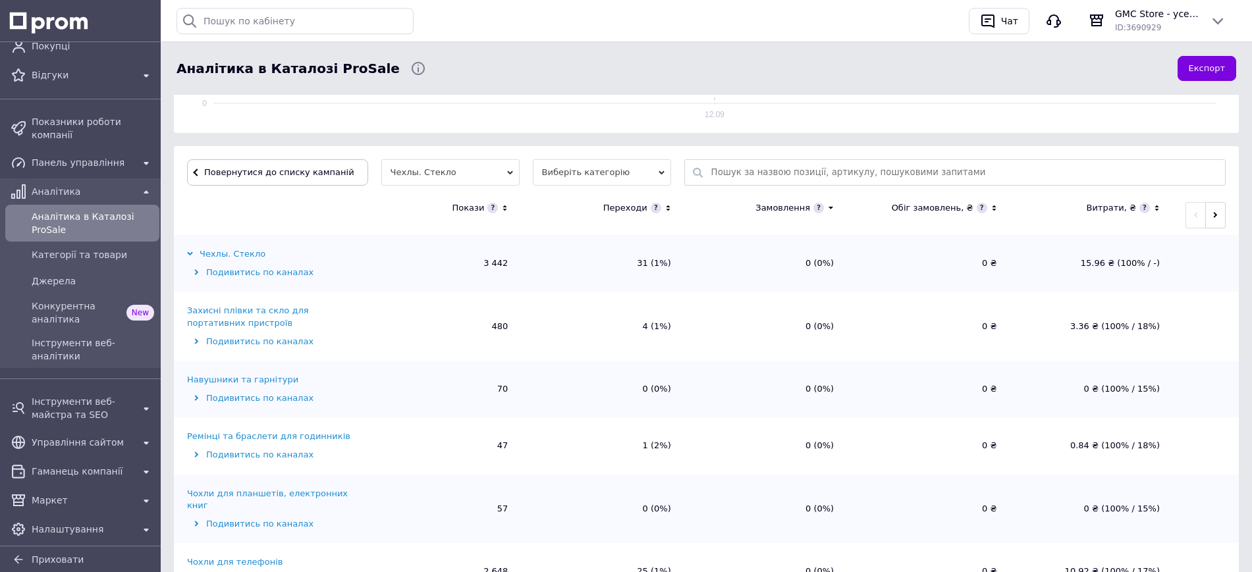
click at [240, 252] on div "Чехлы. Стекло" at bounding box center [226, 254] width 78 height 12
click at [237, 255] on div "Чехлы. Стекло" at bounding box center [226, 254] width 78 height 12
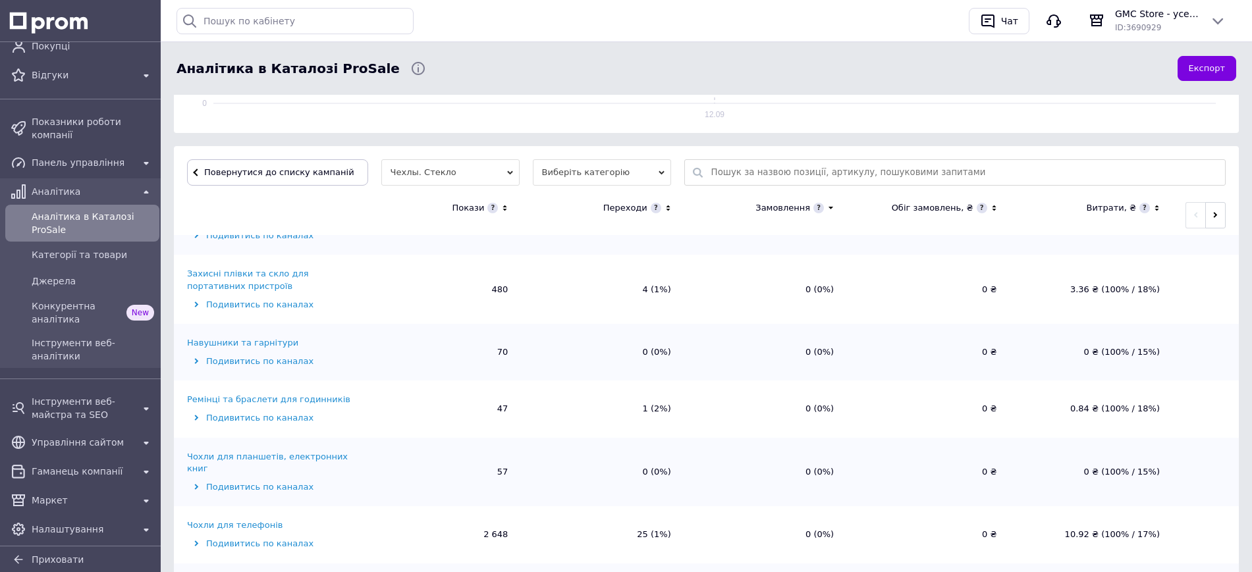
scroll to position [71, 0]
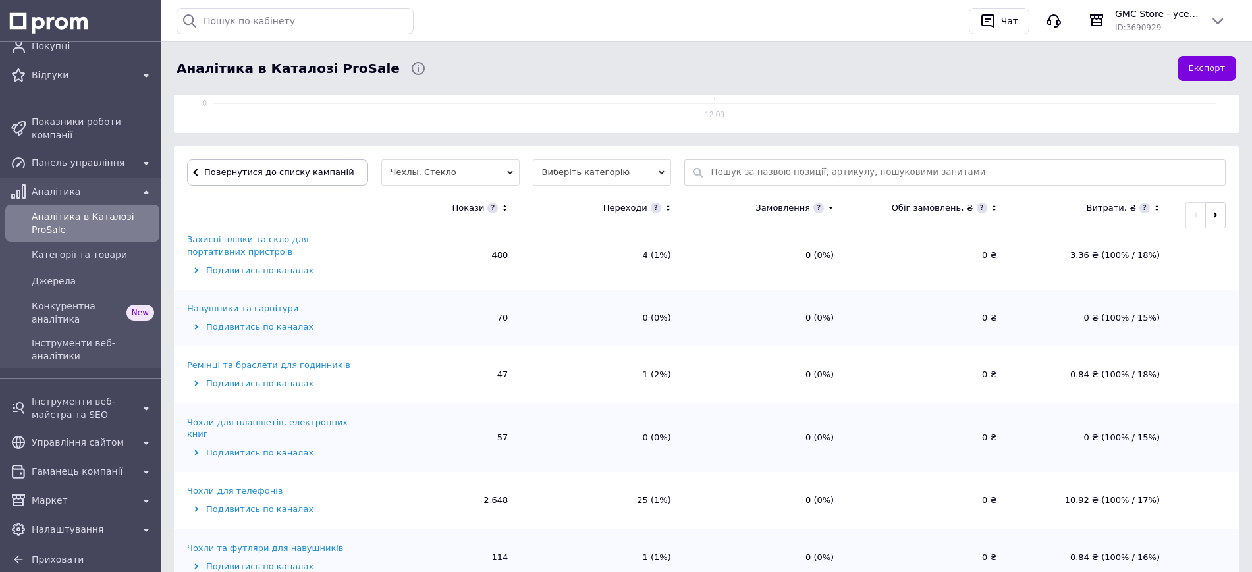
click at [243, 485] on div "Чохли для телефонів" at bounding box center [235, 491] width 96 height 12
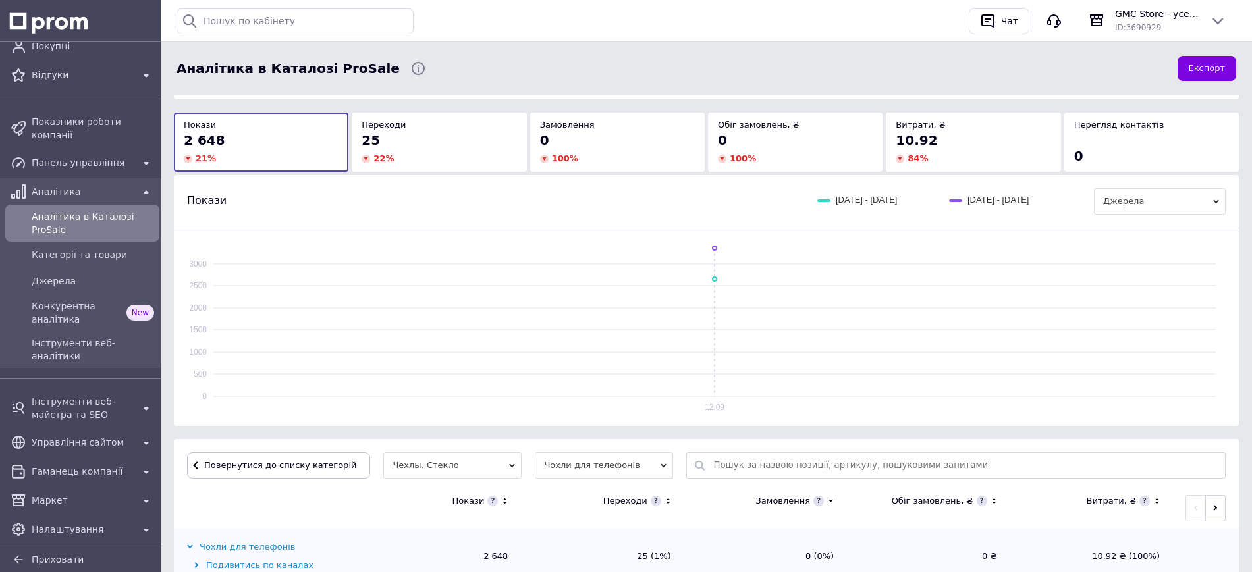
scroll to position [354, 0]
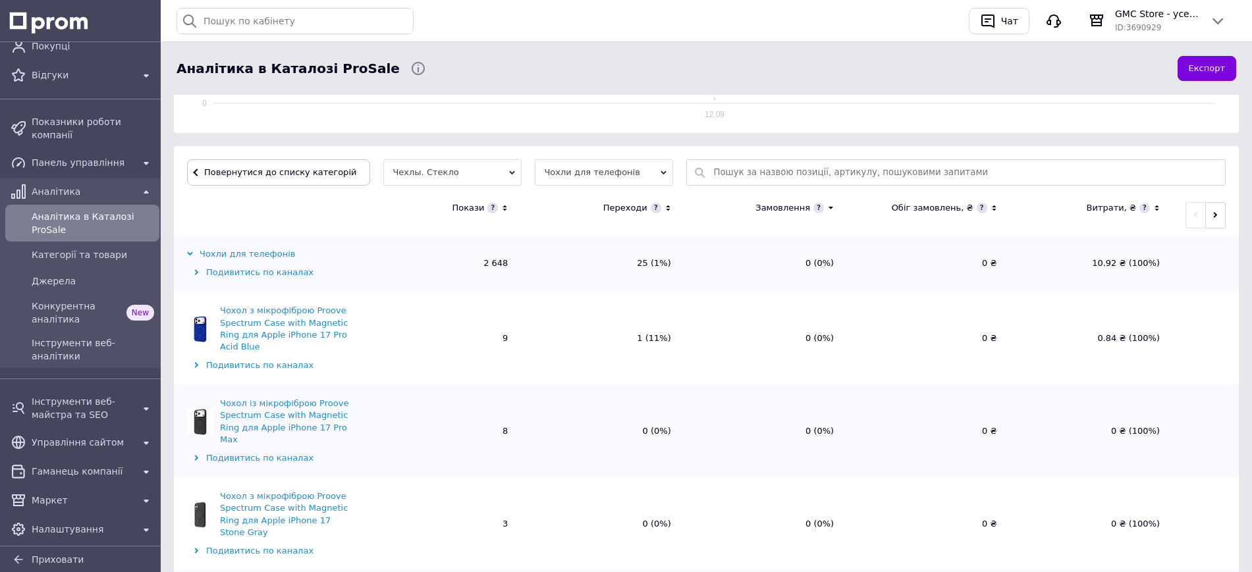
click at [667, 207] on icon at bounding box center [668, 209] width 4 height 6
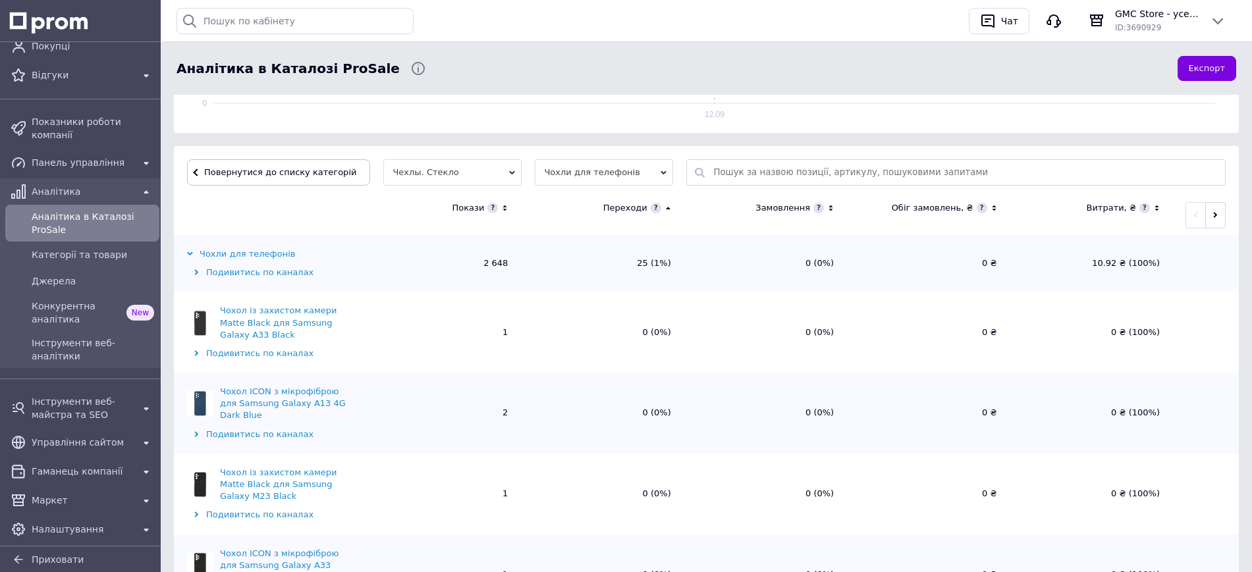
click at [667, 207] on icon at bounding box center [668, 208] width 9 height 11
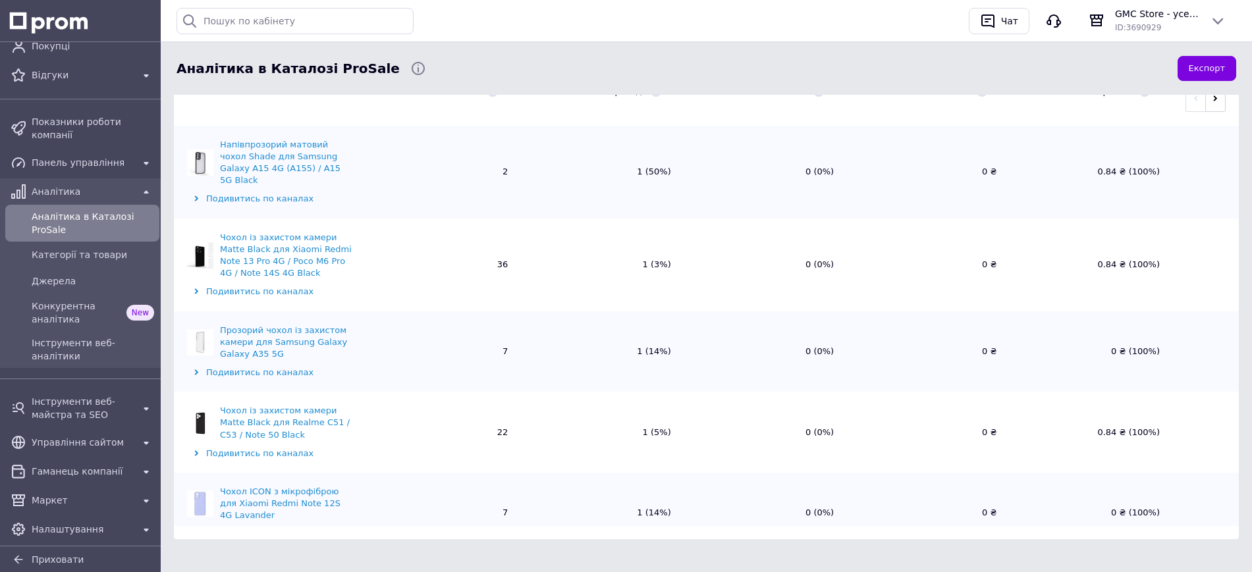
scroll to position [478, 0]
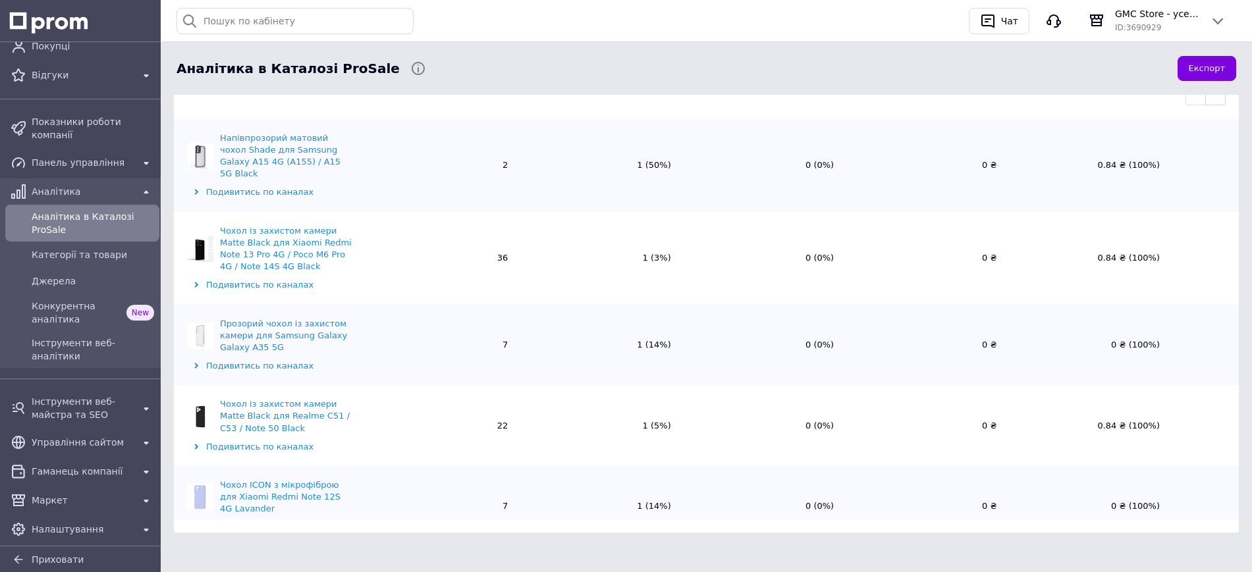
click at [720, 568] on span "Завантажити ще дані" at bounding box center [706, 573] width 99 height 10
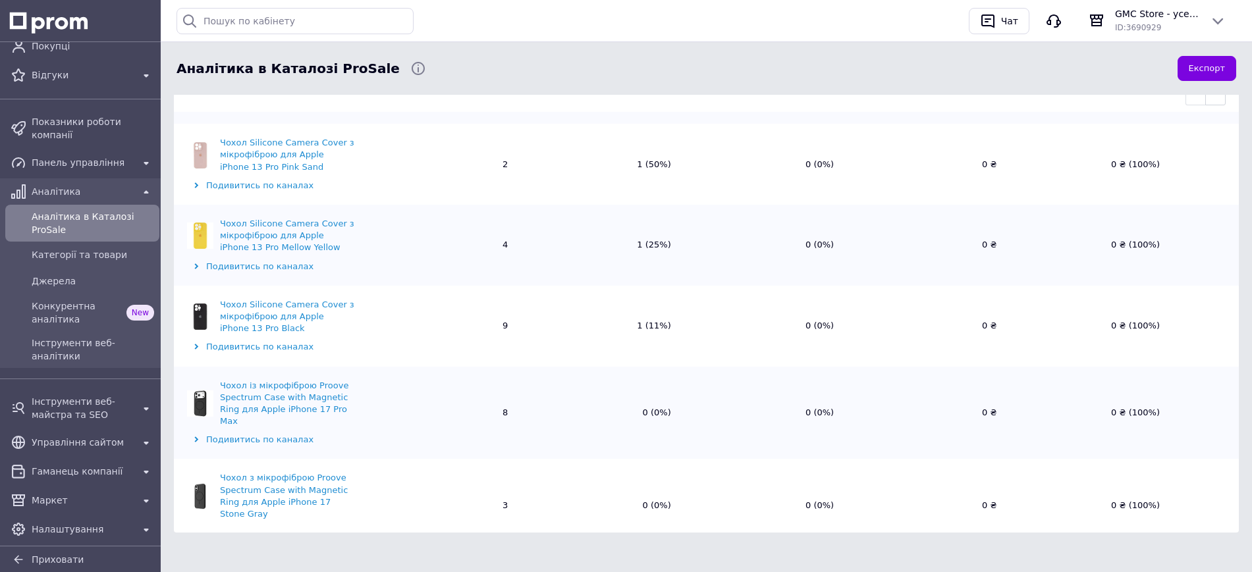
scroll to position [1894, 0]
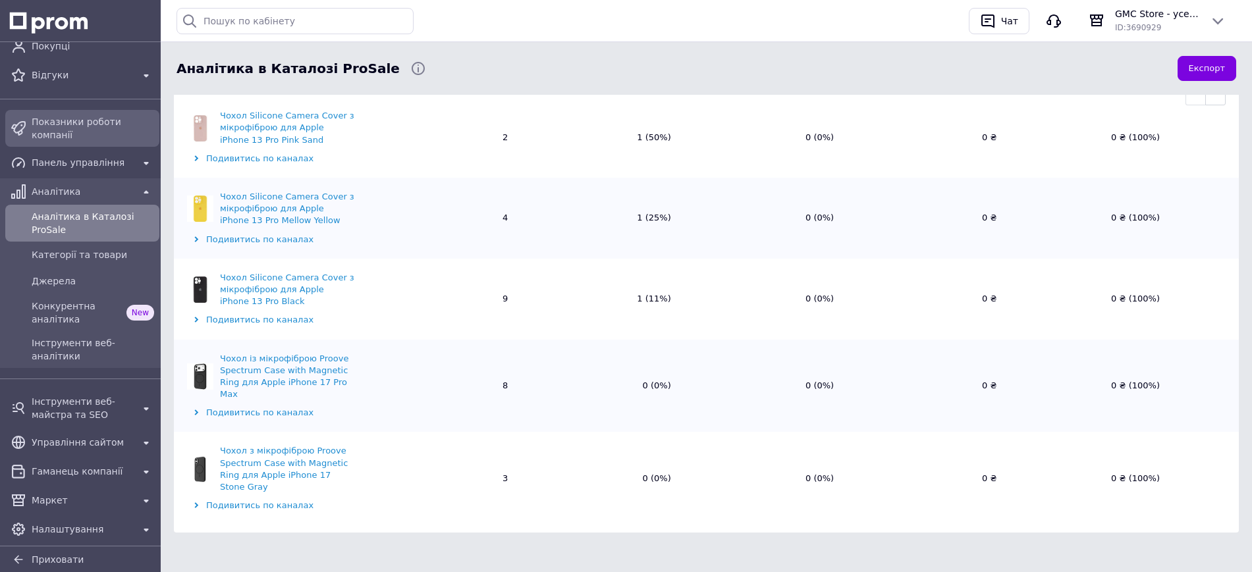
click at [30, 124] on div "Показники роботи компанії" at bounding box center [93, 129] width 128 height 32
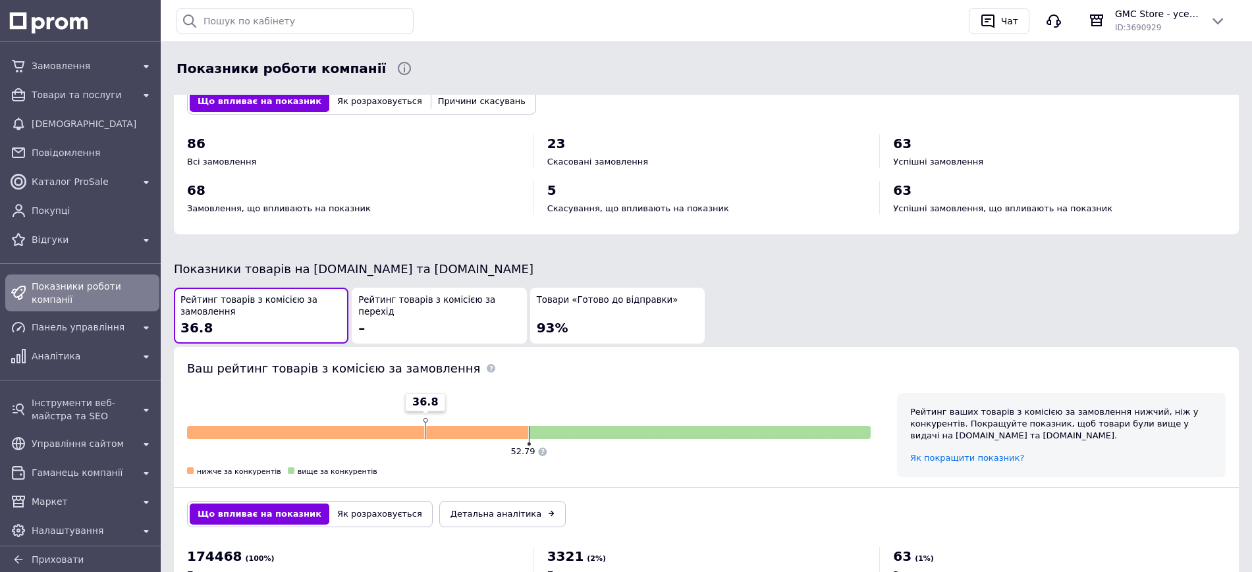
scroll to position [346, 0]
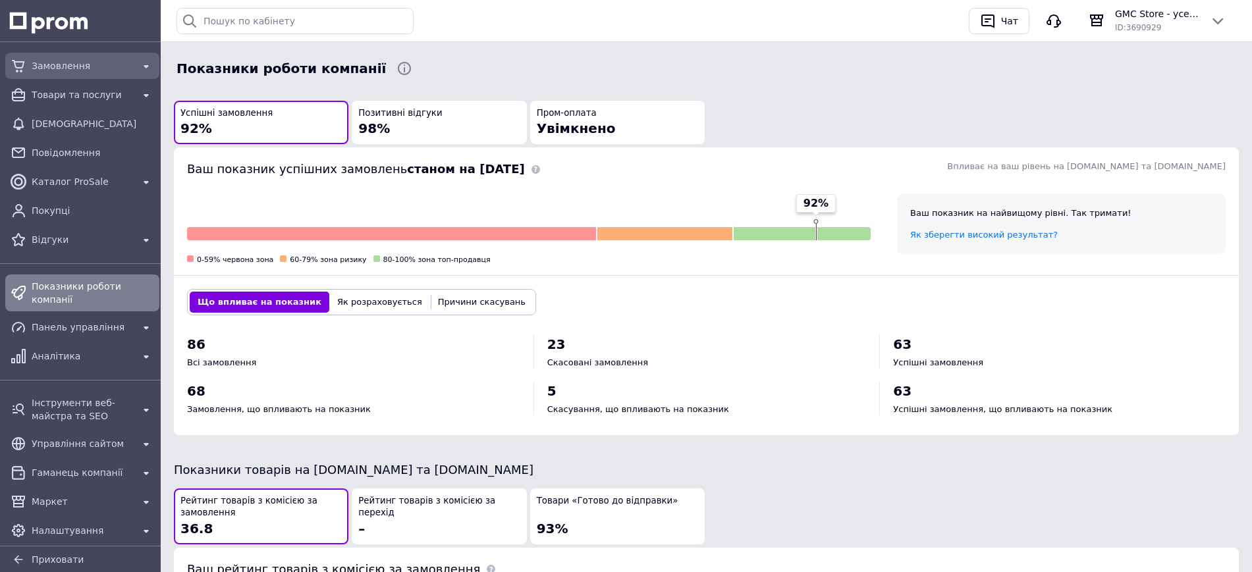
click at [86, 65] on span "Замовлення" at bounding box center [82, 65] width 101 height 13
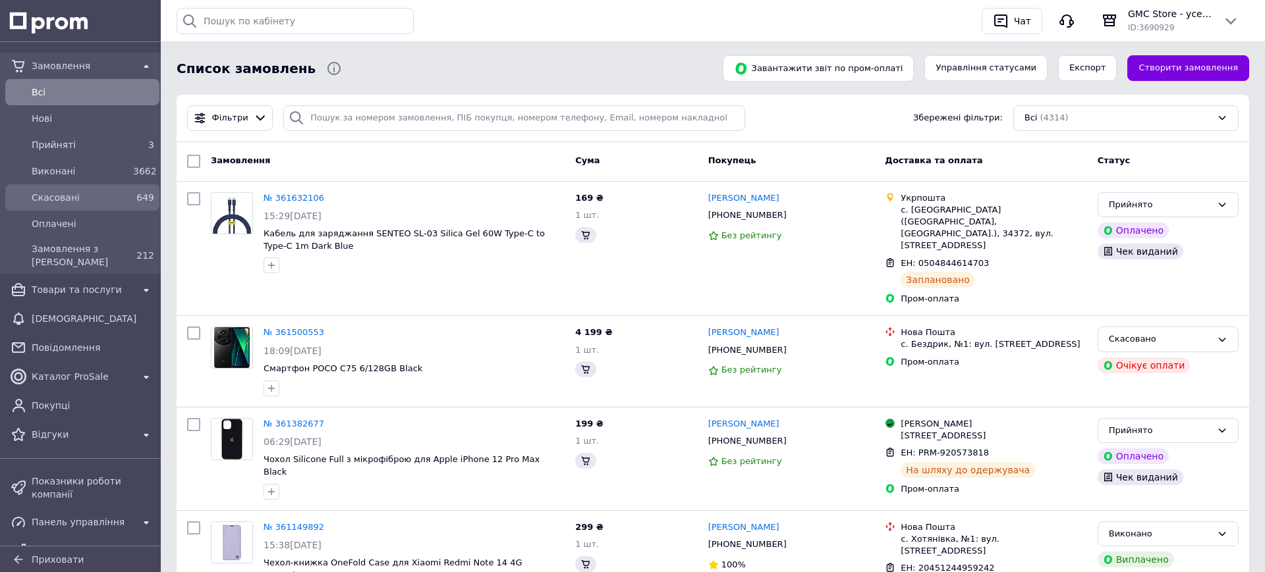
click at [63, 201] on span "Скасовані" at bounding box center [80, 197] width 96 height 13
